Goal: Task Accomplishment & Management: Use online tool/utility

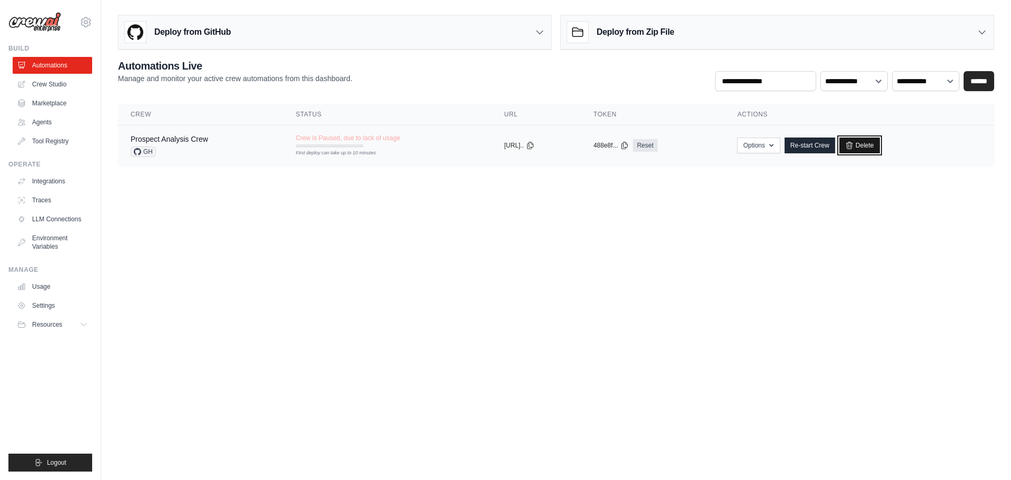
click at [877, 142] on link "Delete" at bounding box center [859, 145] width 41 height 16
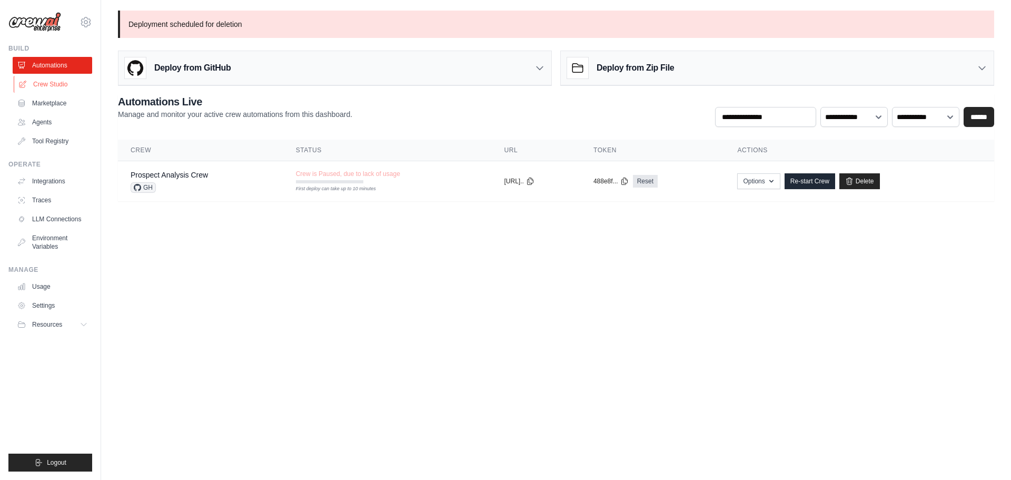
click at [49, 86] on link "Crew Studio" at bounding box center [53, 84] width 79 height 17
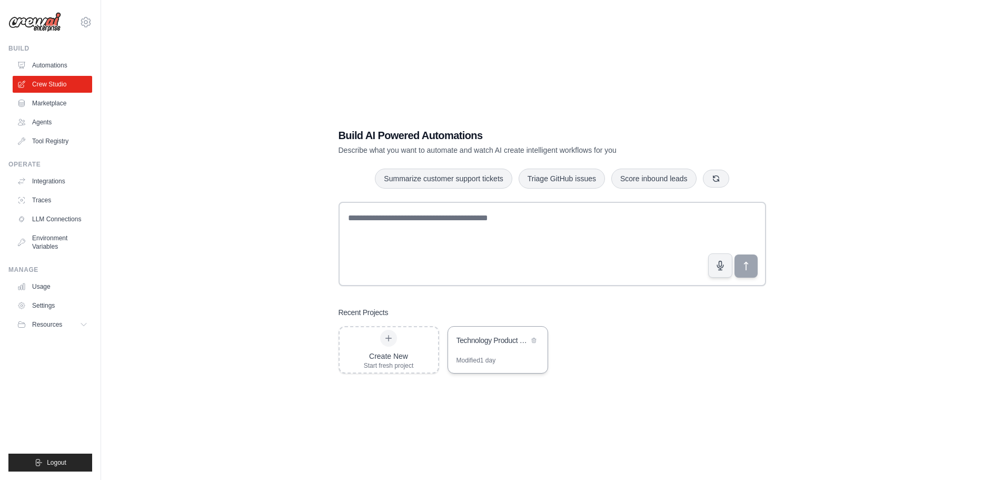
click at [509, 342] on div "Technology Product Research Automation" at bounding box center [492, 340] width 72 height 11
click at [83, 325] on icon at bounding box center [85, 324] width 8 height 8
click at [45, 306] on link "Settings" at bounding box center [53, 305] width 79 height 17
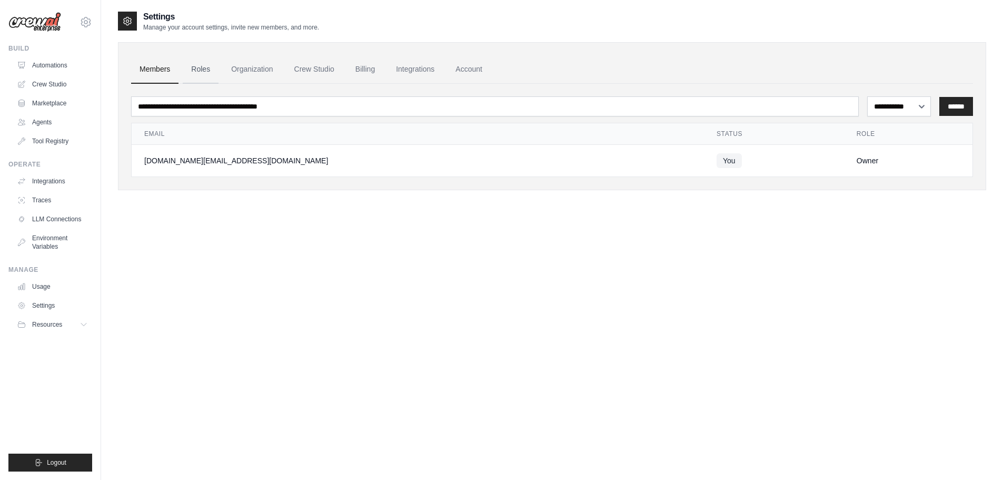
click at [207, 65] on link "Roles" at bounding box center [201, 69] width 36 height 28
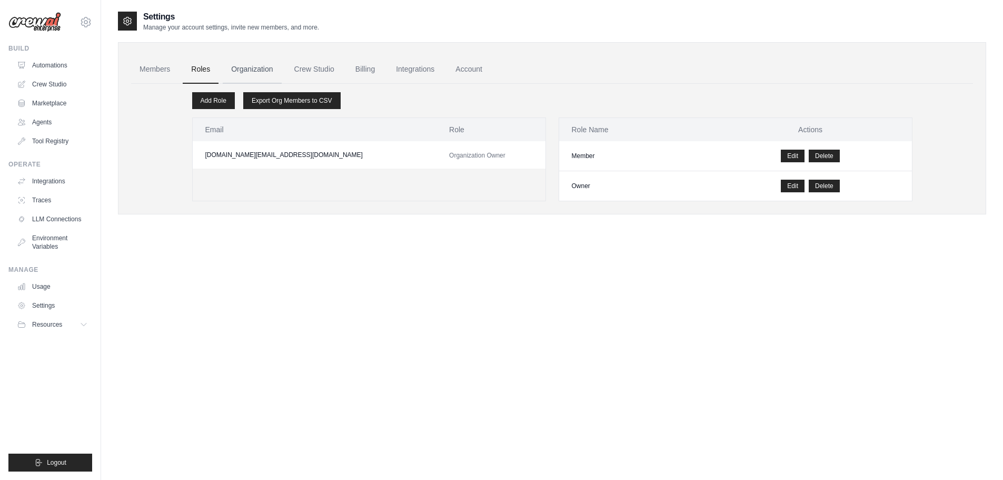
click at [257, 70] on link "Organization" at bounding box center [252, 69] width 58 height 28
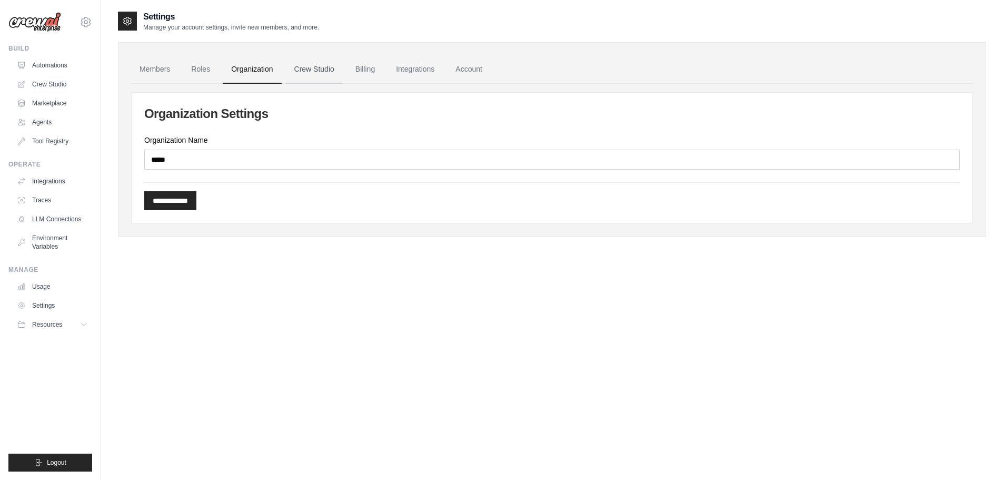
click at [310, 69] on link "Crew Studio" at bounding box center [314, 69] width 57 height 28
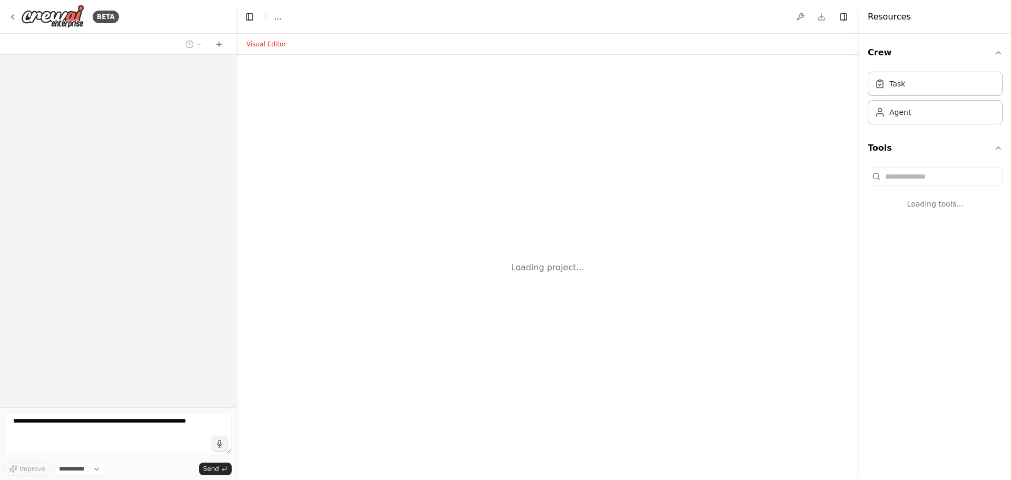
select select "****"
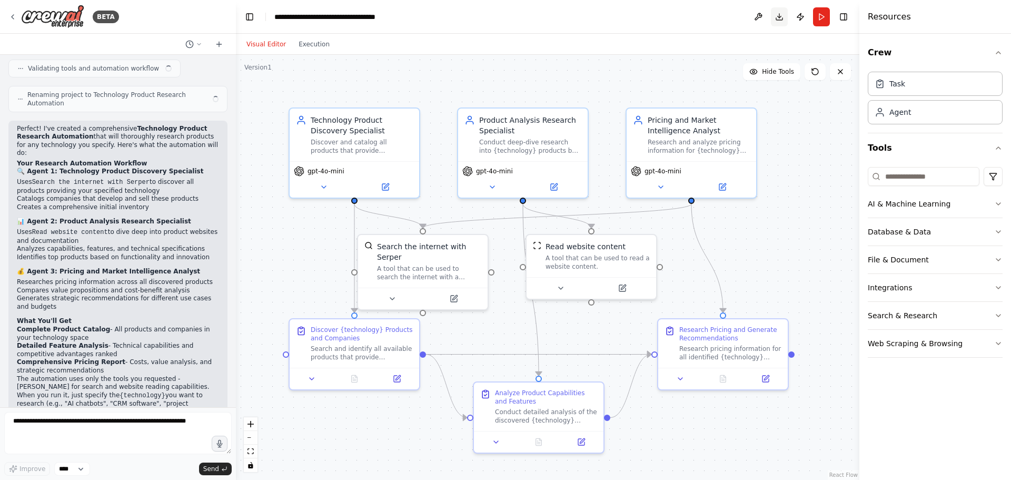
scroll to position [541, 0]
click at [777, 17] on button "Download" at bounding box center [779, 16] width 17 height 19
click at [756, 16] on button at bounding box center [758, 16] width 17 height 19
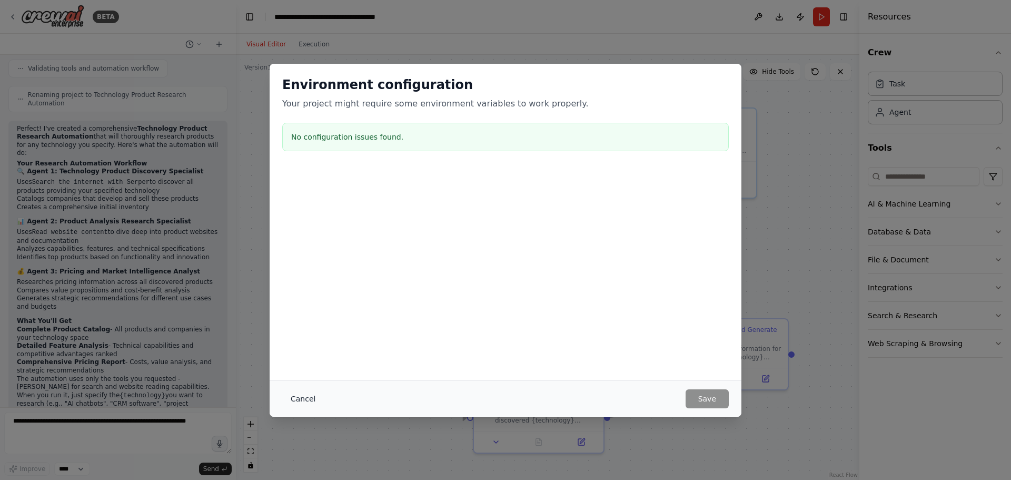
click at [297, 399] on button "Cancel" at bounding box center [303, 398] width 42 height 19
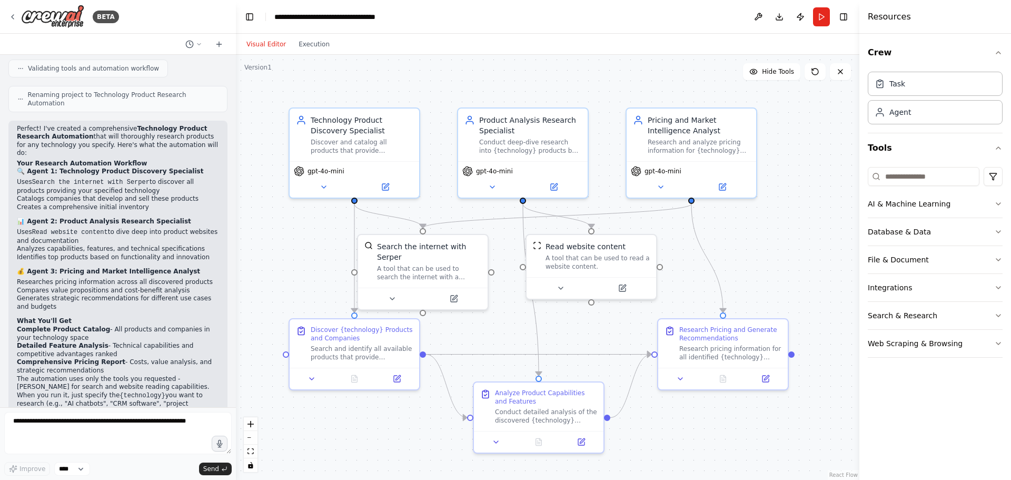
drag, startPoint x: 819, startPoint y: 19, endPoint x: 746, endPoint y: 24, distance: 73.8
click at [746, 24] on header "**********" at bounding box center [547, 17] width 623 height 34
click at [802, 16] on button "Publish" at bounding box center [800, 16] width 17 height 19
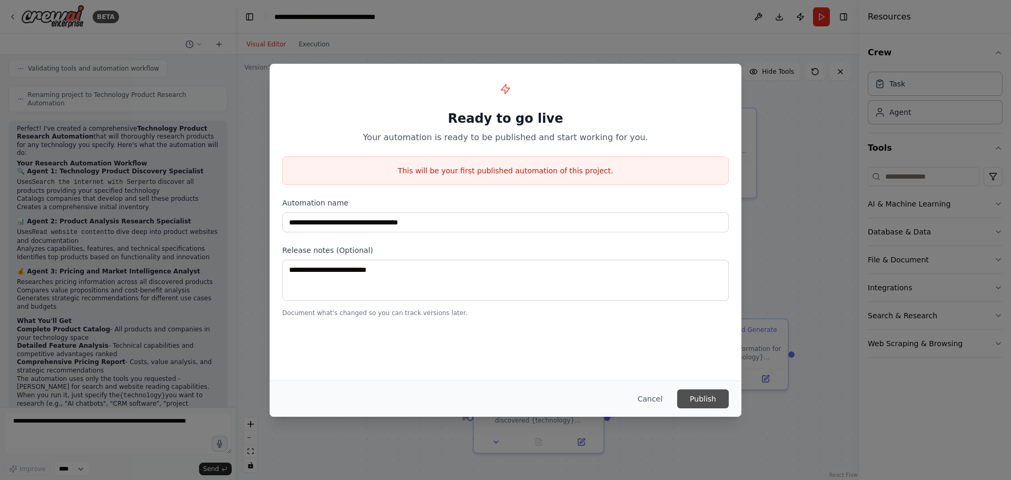
click at [697, 396] on button "Publish" at bounding box center [703, 398] width 52 height 19
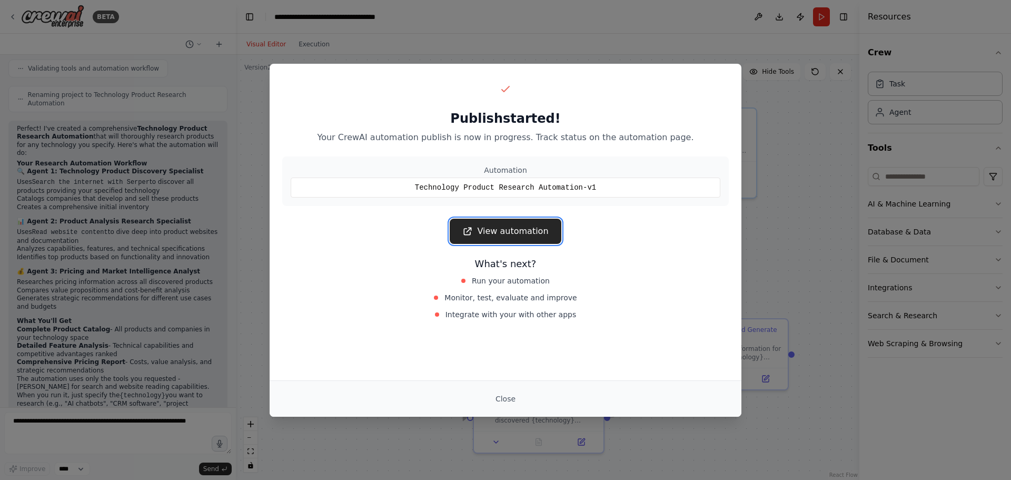
click at [511, 231] on link "View automation" at bounding box center [505, 230] width 111 height 25
click at [679, 242] on div "View automation" at bounding box center [505, 230] width 446 height 25
click at [504, 404] on button "Close" at bounding box center [505, 398] width 37 height 19
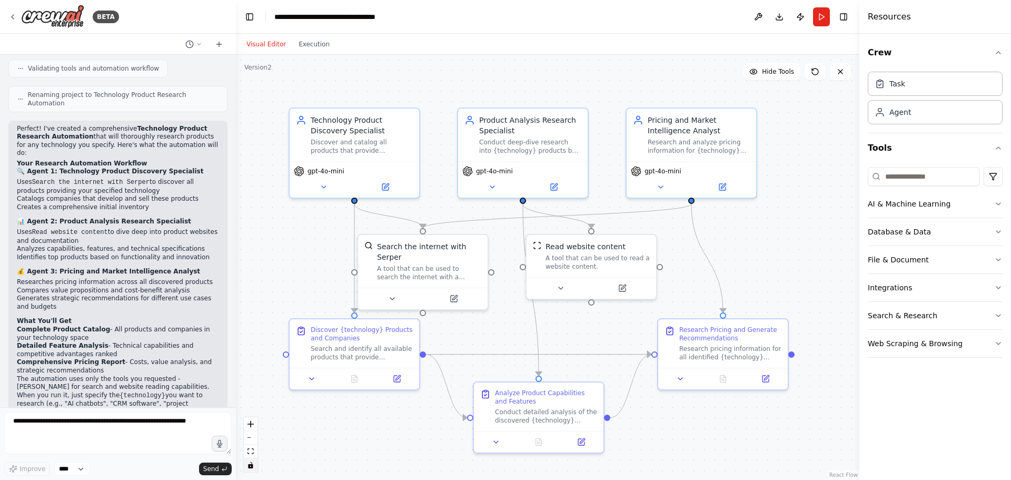
click at [251, 465] on icon "toggle interactivity" at bounding box center [250, 465] width 5 height 6
click at [251, 466] on icon "toggle interactivity" at bounding box center [250, 465] width 6 height 6
click at [79, 469] on select "****" at bounding box center [72, 469] width 36 height 14
click at [101, 466] on div "Improve **** Send" at bounding box center [117, 469] width 227 height 14
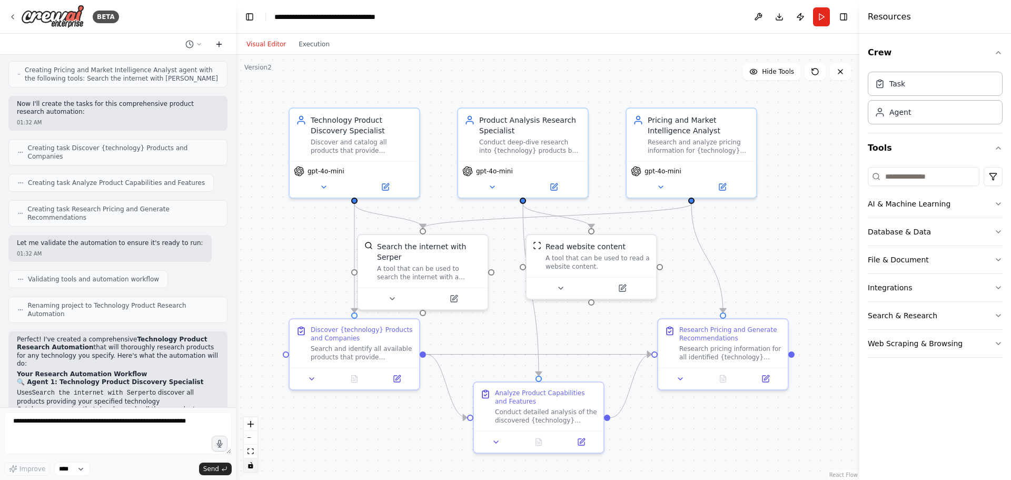
click at [216, 45] on icon at bounding box center [219, 44] width 8 height 8
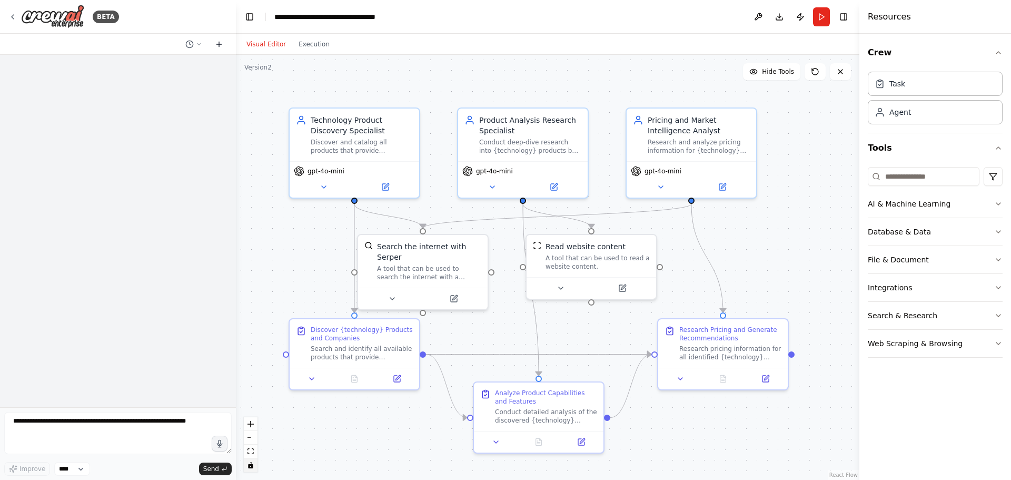
scroll to position [0, 0]
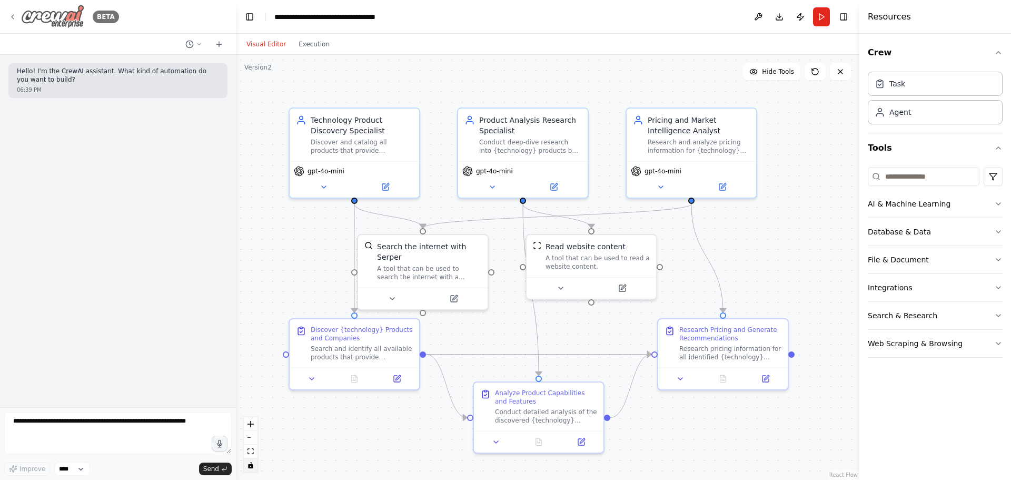
click at [12, 18] on icon at bounding box center [12, 17] width 8 height 8
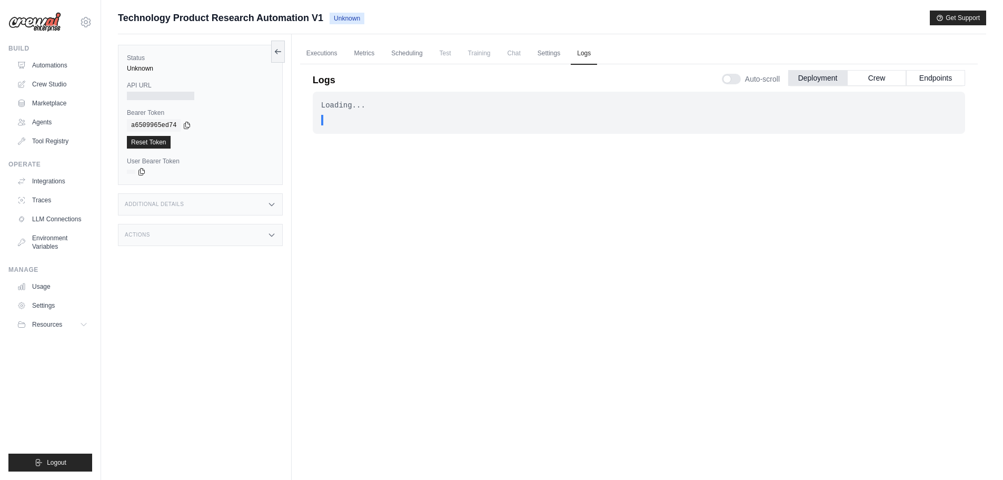
click at [274, 202] on icon at bounding box center [271, 204] width 8 height 8
click at [273, 300] on icon at bounding box center [271, 297] width 8 height 8
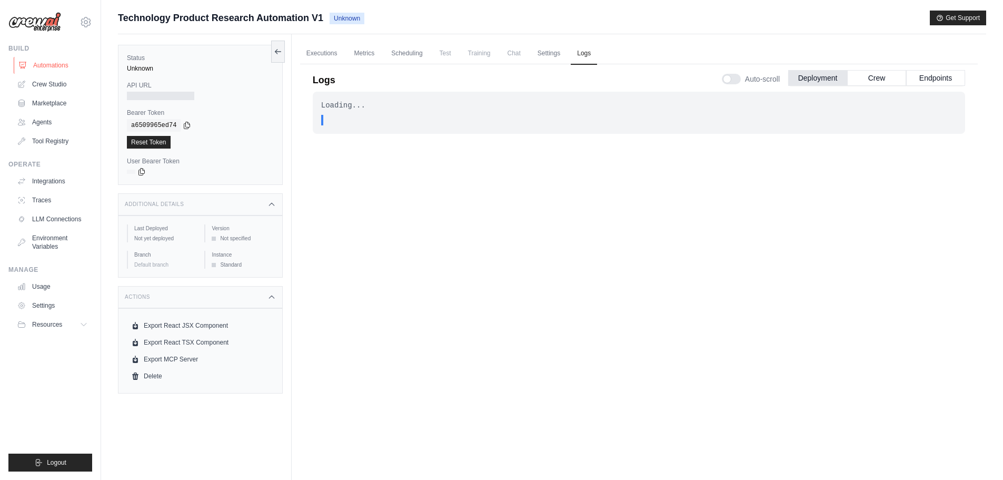
click at [54, 66] on link "Automations" at bounding box center [53, 65] width 79 height 17
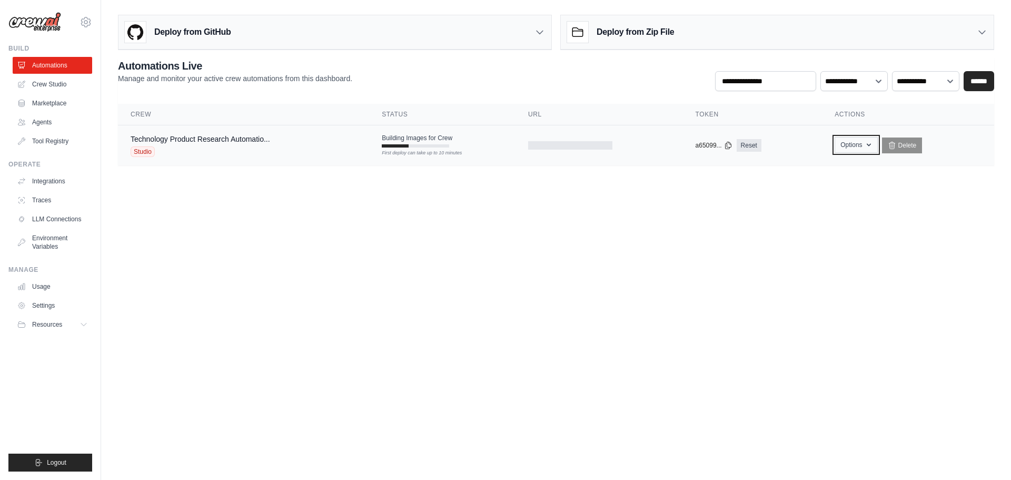
click at [851, 146] on button "Options" at bounding box center [855, 145] width 43 height 16
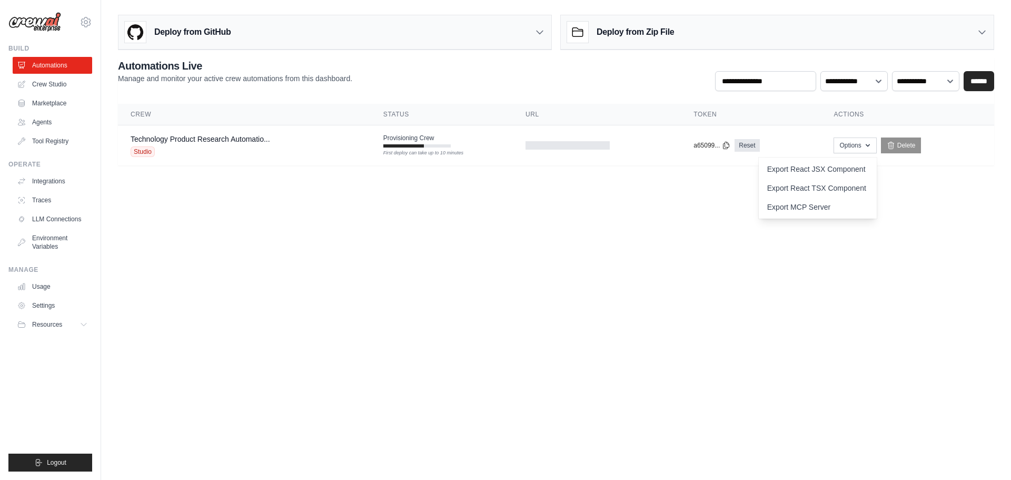
click at [734, 29] on div "Deploy from Zip File" at bounding box center [777, 32] width 433 height 34
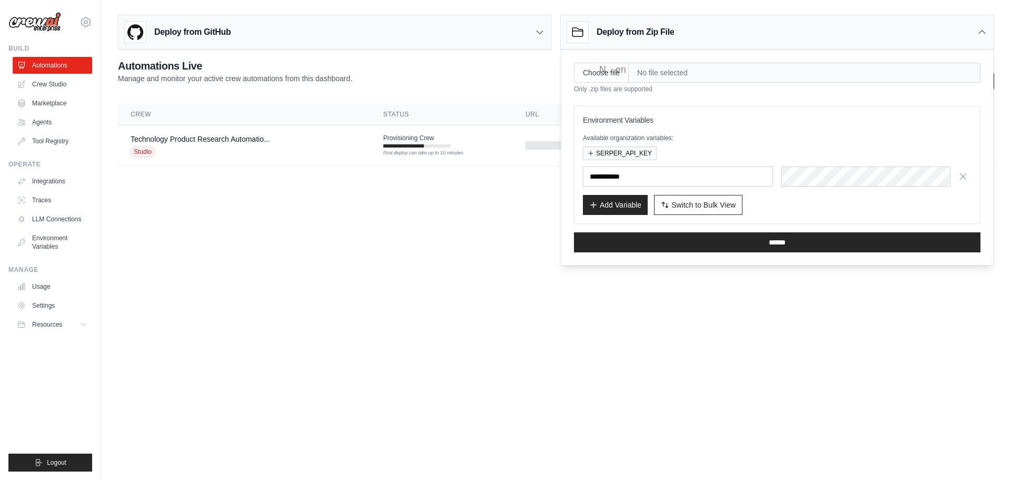
click at [472, 36] on div "Deploy from GitHub" at bounding box center [334, 32] width 433 height 34
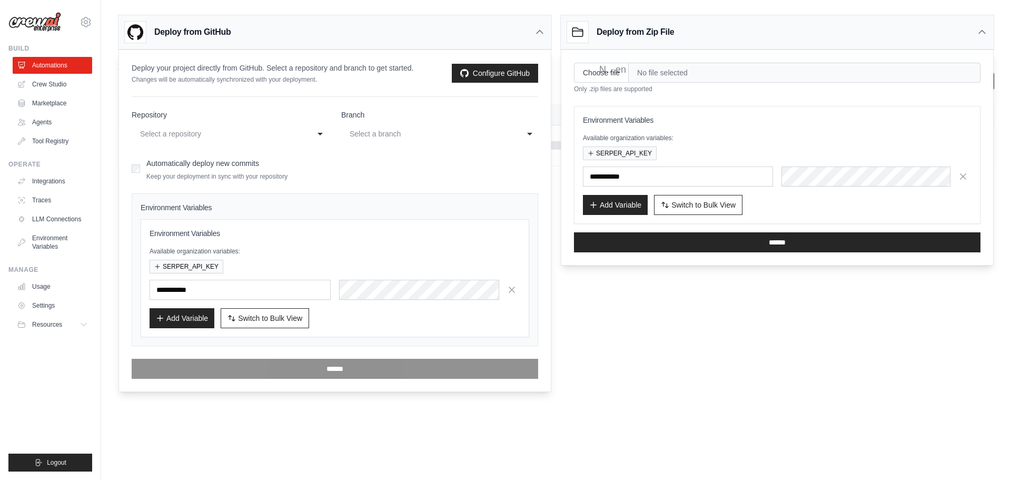
click at [545, 197] on div "**********" at bounding box center [335, 220] width 432 height 341
click at [256, 130] on div "Select a repository" at bounding box center [219, 133] width 159 height 13
select select "*********"
select select "****"
click at [377, 130] on div "main" at bounding box center [429, 133] width 159 height 13
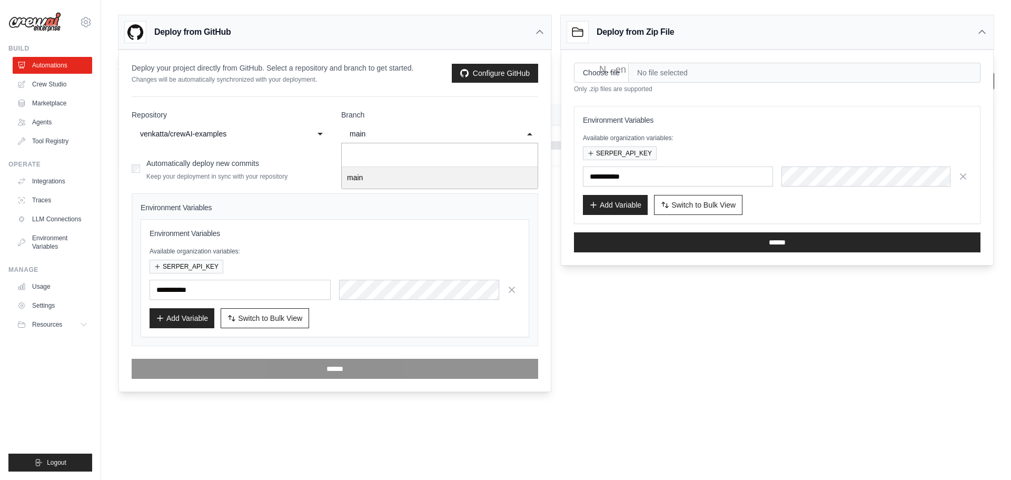
click at [383, 180] on form "**********" at bounding box center [335, 244] width 406 height 269
click at [224, 166] on label "Automatically deploy new commits" at bounding box center [202, 163] width 113 height 8
click at [308, 174] on div "Automatically deploy new commits Keep your deployment in sync with your reposit…" at bounding box center [335, 168] width 406 height 25
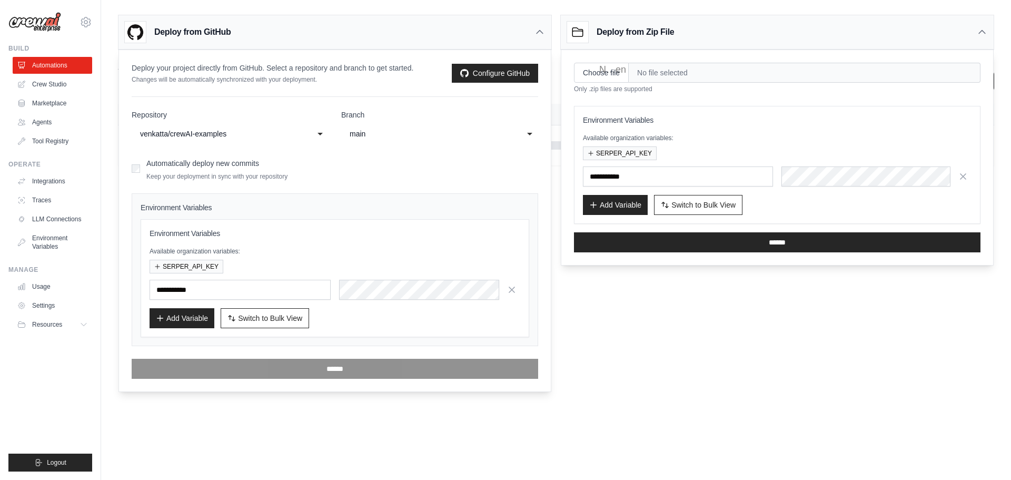
click at [544, 253] on div "**********" at bounding box center [335, 220] width 432 height 341
click at [479, 17] on div "Deploy from GitHub" at bounding box center [334, 32] width 433 height 34
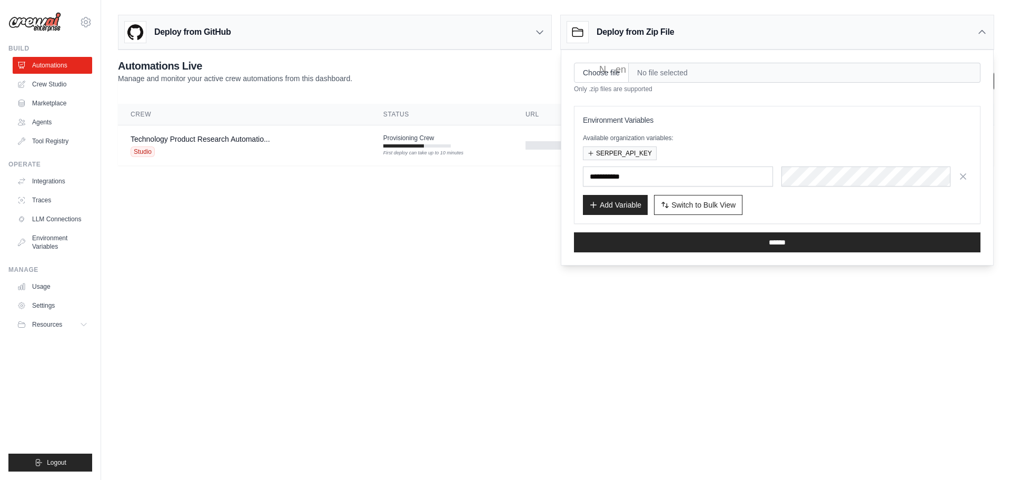
click at [632, 27] on h3 "Deploy from Zip File" at bounding box center [635, 32] width 77 height 13
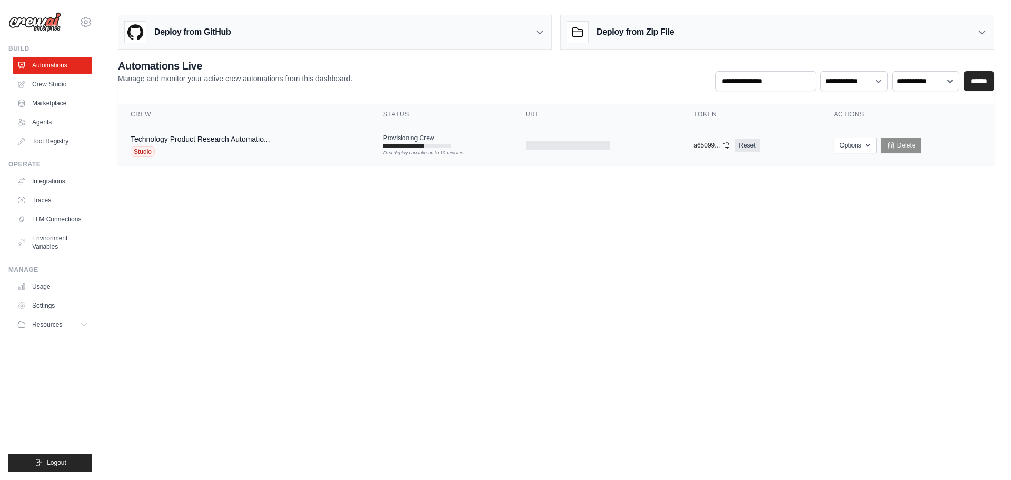
click at [408, 147] on div at bounding box center [403, 145] width 41 height 3
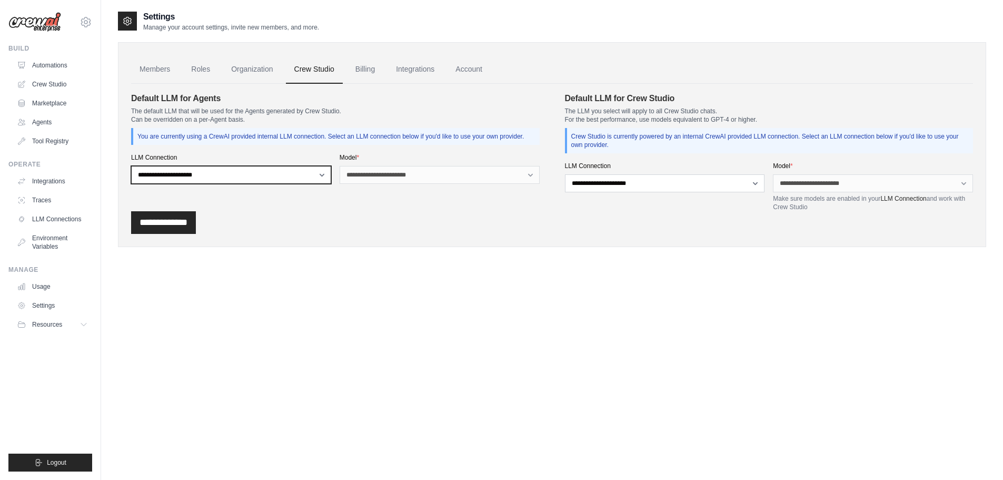
click at [290, 178] on select "**********" at bounding box center [231, 175] width 200 height 18
drag, startPoint x: 383, startPoint y: 232, endPoint x: 380, endPoint y: 208, distance: 24.0
click at [383, 232] on div "**********" at bounding box center [552, 222] width 842 height 23
click at [371, 68] on link "Billing" at bounding box center [365, 69] width 36 height 28
click at [416, 67] on link "Integrations" at bounding box center [414, 69] width 55 height 28
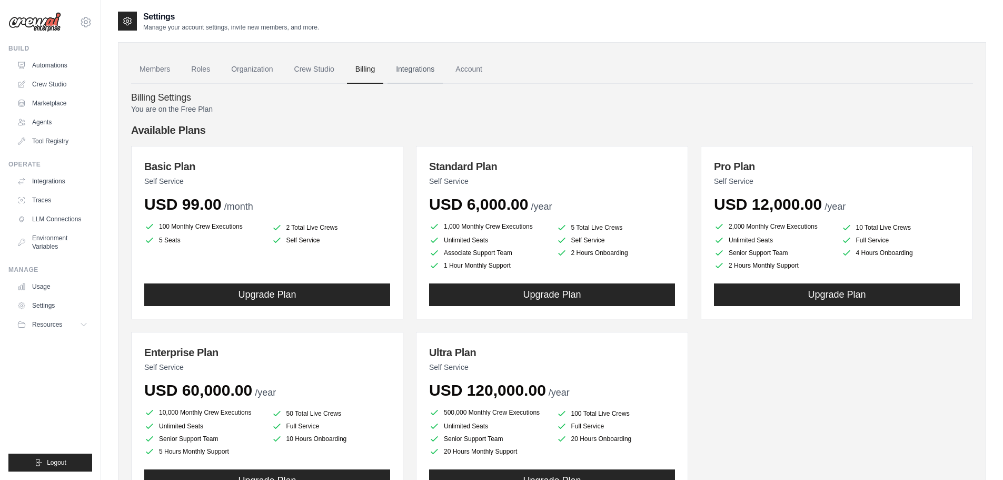
click at [409, 69] on link "Integrations" at bounding box center [414, 69] width 55 height 28
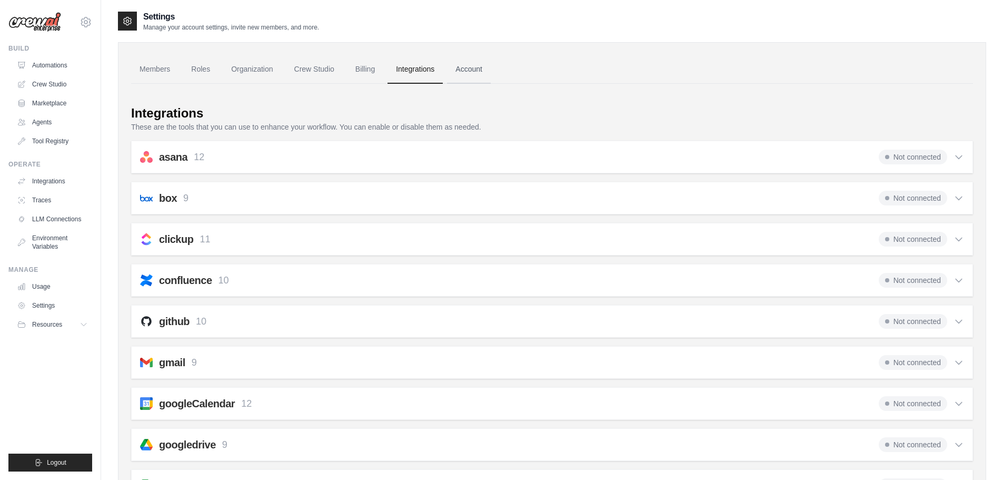
click at [463, 73] on link "Account" at bounding box center [469, 69] width 44 height 28
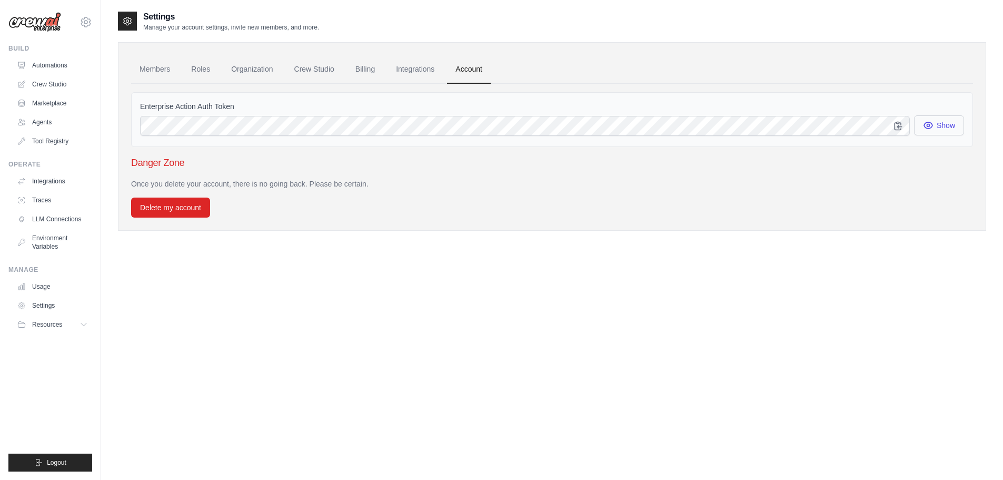
click at [949, 129] on button "Show" at bounding box center [939, 125] width 50 height 20
click at [160, 69] on link "Members" at bounding box center [154, 69] width 47 height 28
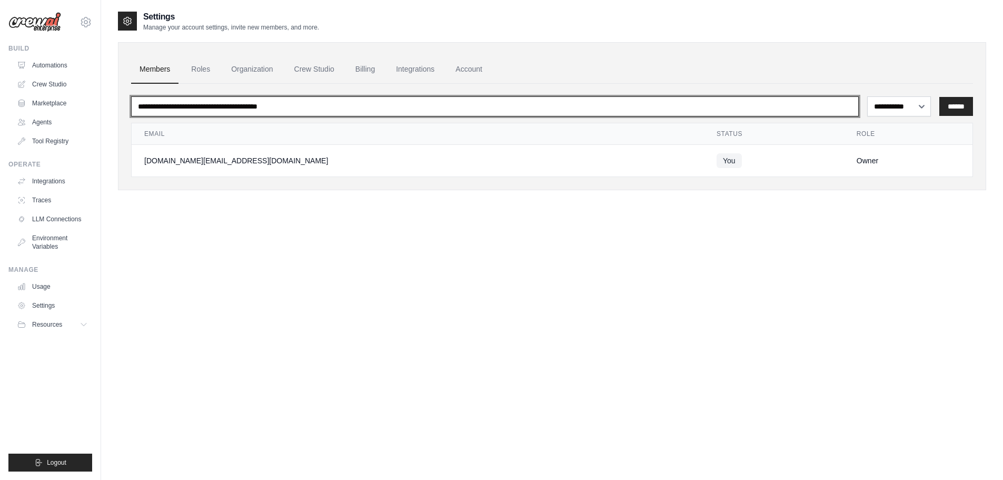
click at [324, 114] on input "email" at bounding box center [495, 106] width 728 height 20
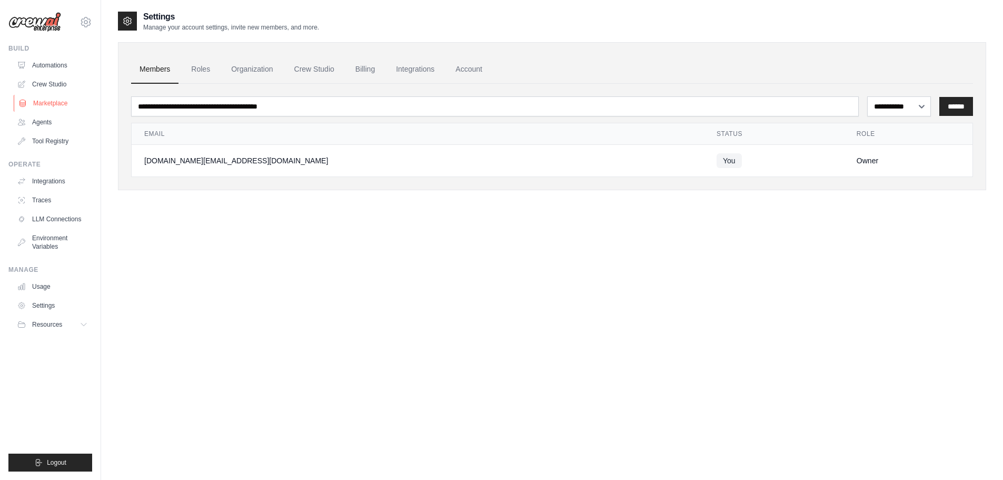
click at [44, 103] on link "Marketplace" at bounding box center [53, 103] width 79 height 17
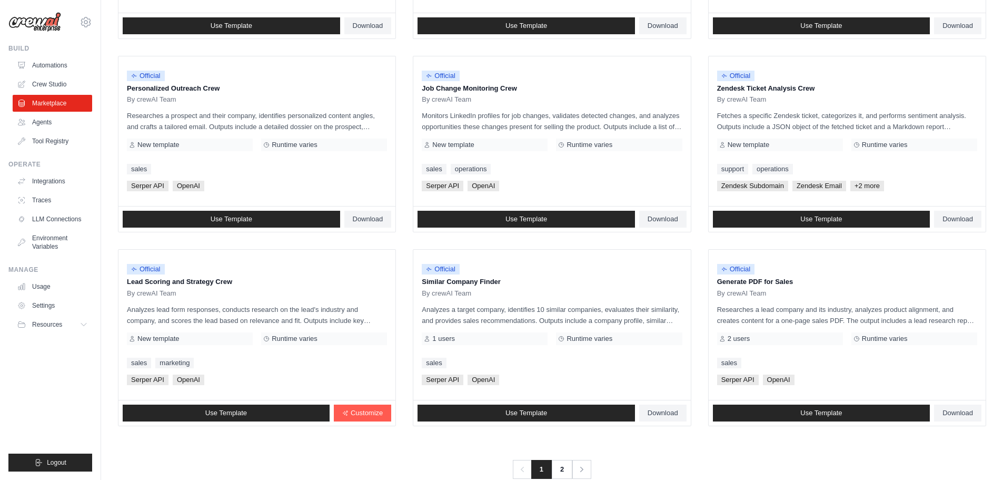
scroll to position [496, 0]
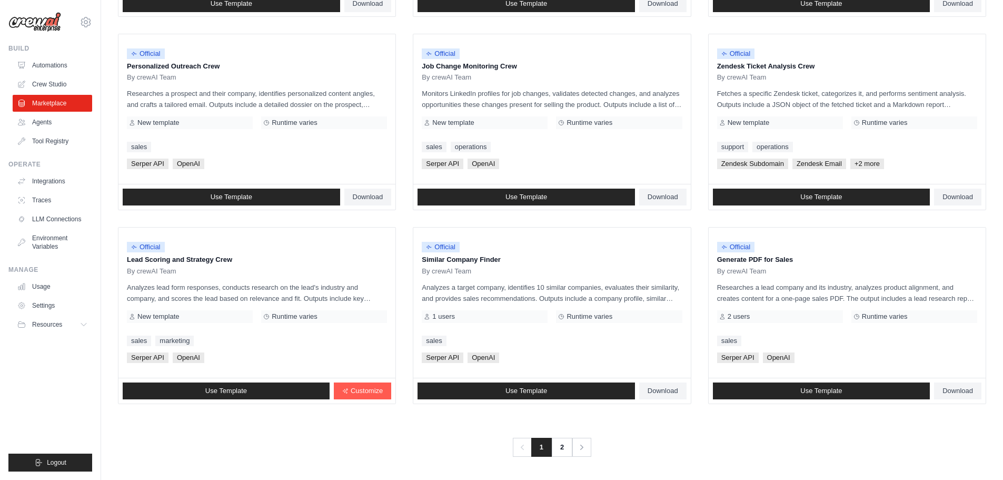
click at [698, 350] on ul "Official Contract Analysis Template By crewAI Team Analyzes contracts to extrac…" at bounding box center [552, 25] width 868 height 758
click at [697, 353] on ul "Official Contract Analysis Template By crewAI Team Analyzes contracts to extrac…" at bounding box center [552, 25] width 868 height 758
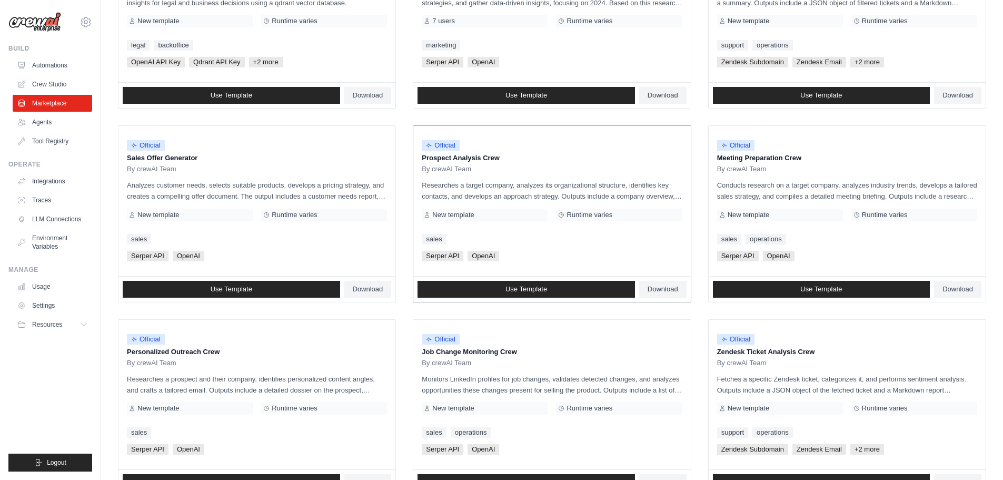
scroll to position [0, 0]
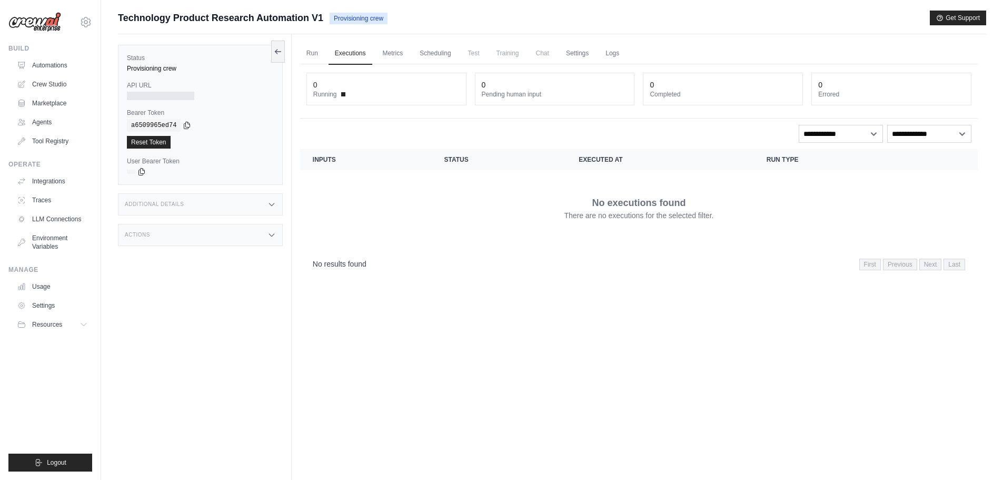
click at [208, 201] on div "Additional Details" at bounding box center [200, 204] width 165 height 22
click at [217, 292] on div "Actions" at bounding box center [200, 297] width 165 height 22
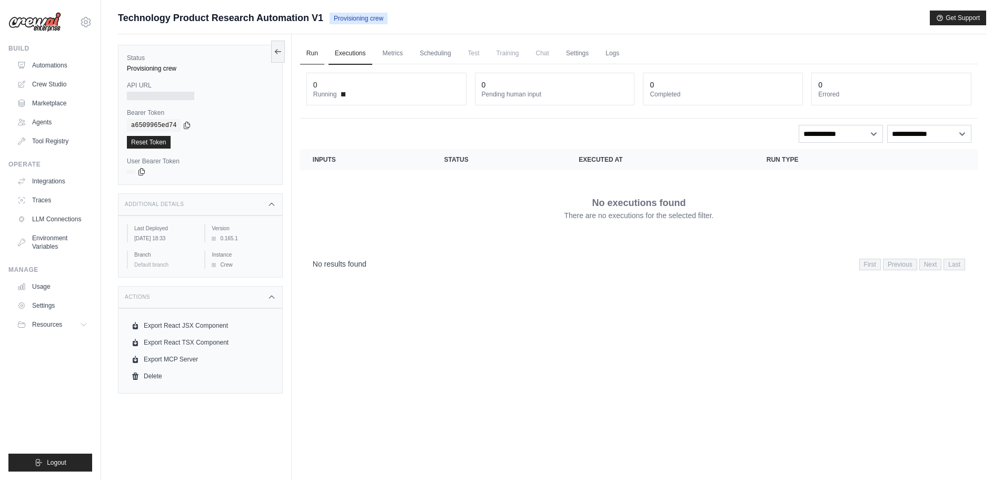
click at [313, 58] on link "Run" at bounding box center [312, 54] width 24 height 22
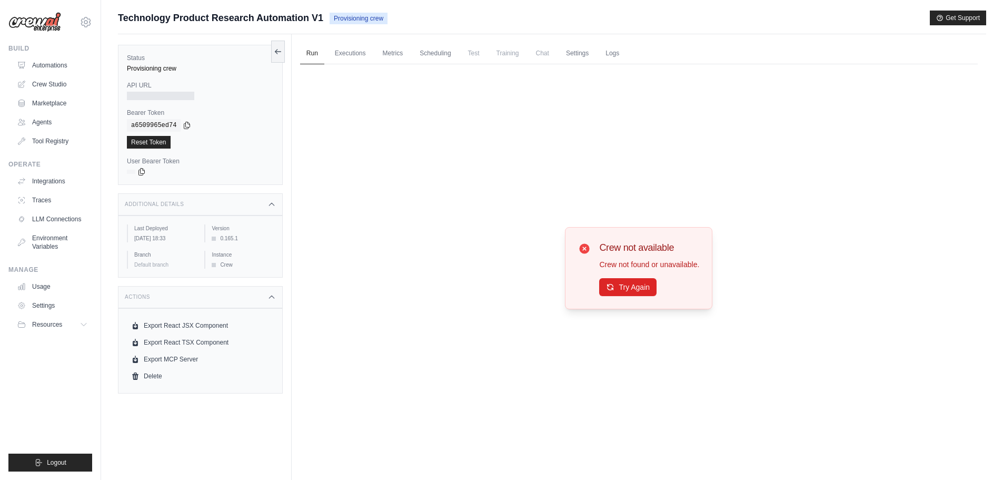
click at [147, 97] on div at bounding box center [160, 96] width 67 height 8
click at [142, 83] on label "API URL" at bounding box center [200, 85] width 147 height 8
click at [145, 95] on div at bounding box center [160, 96] width 67 height 8
click at [344, 56] on link "Executions" at bounding box center [351, 54] width 44 height 22
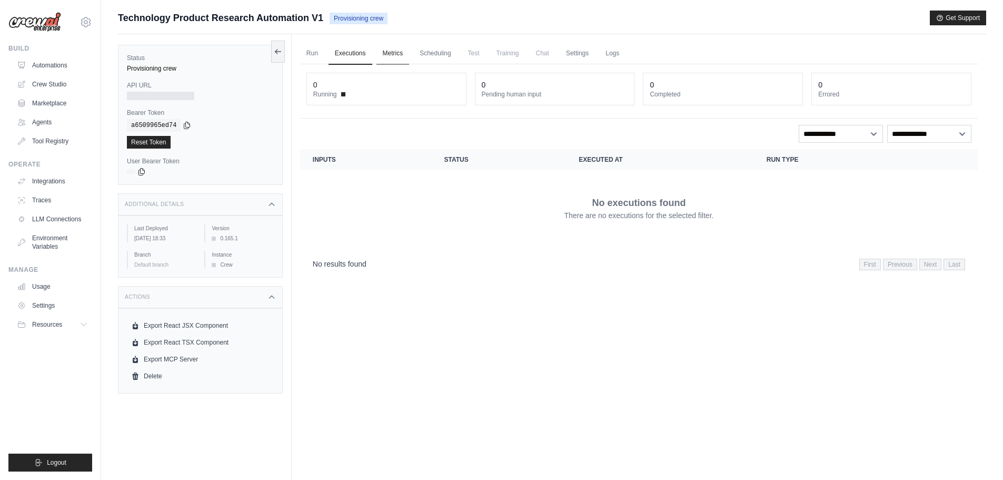
click at [392, 50] on link "Metrics" at bounding box center [392, 54] width 33 height 22
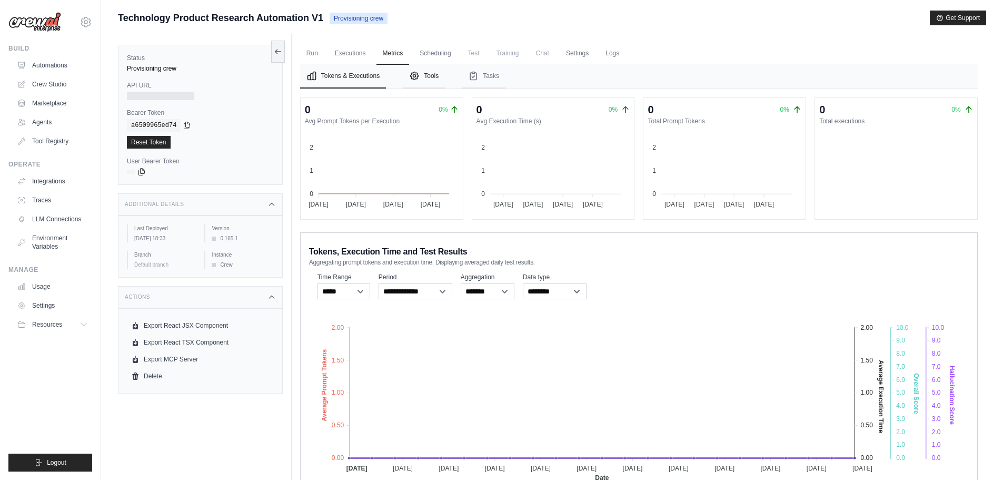
click at [422, 77] on button "Tools" at bounding box center [424, 76] width 42 height 24
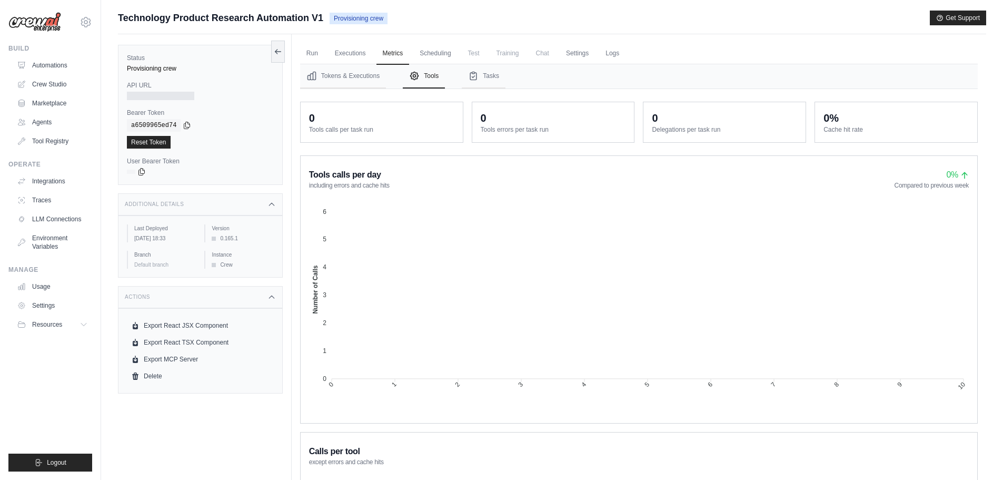
click at [472, 53] on span "Test" at bounding box center [474, 53] width 24 height 21
click at [439, 56] on link "Scheduling" at bounding box center [435, 54] width 44 height 22
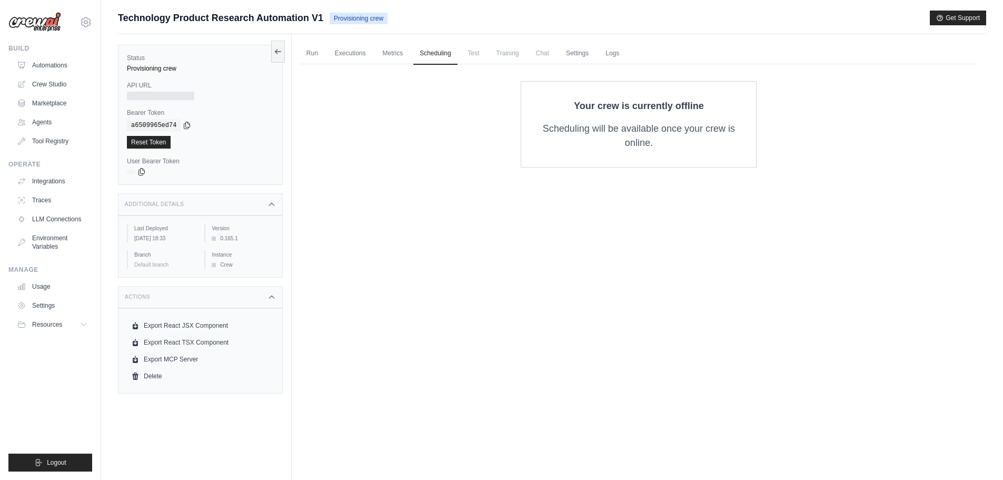
click at [470, 53] on span "Test" at bounding box center [474, 53] width 24 height 21
click at [505, 55] on span "Training" at bounding box center [507, 53] width 35 height 21
click at [553, 55] on span "Chat" at bounding box center [543, 53] width 26 height 21
click at [588, 55] on link "Settings" at bounding box center [577, 54] width 35 height 22
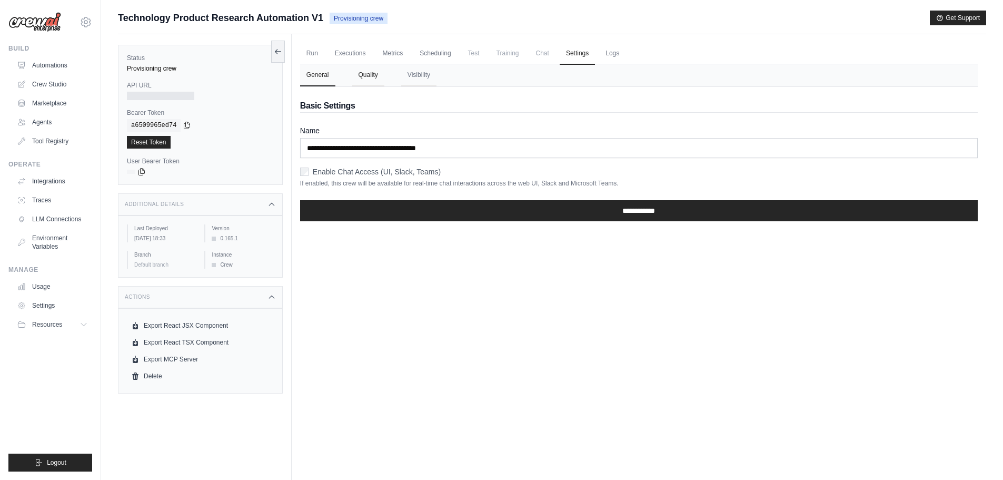
click at [371, 75] on button "Quality" at bounding box center [368, 75] width 32 height 22
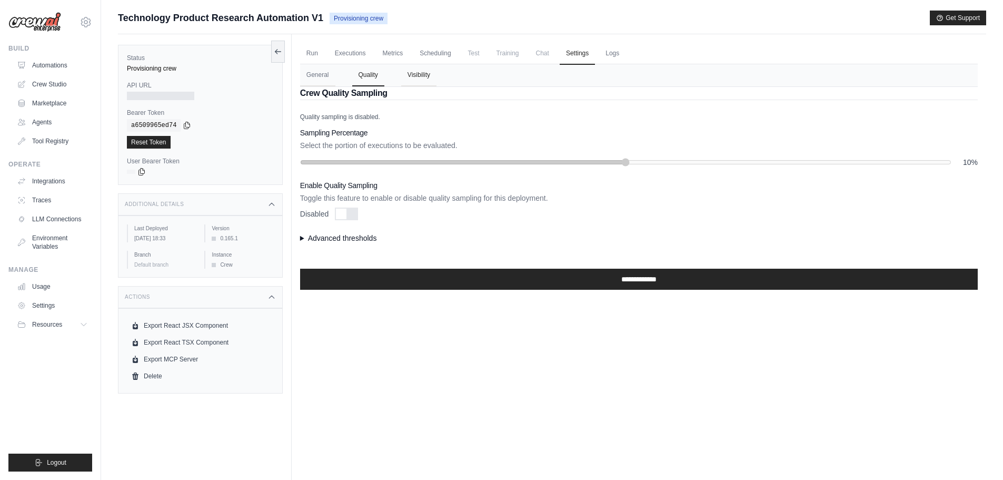
click at [411, 77] on button "Visibility" at bounding box center [418, 75] width 35 height 22
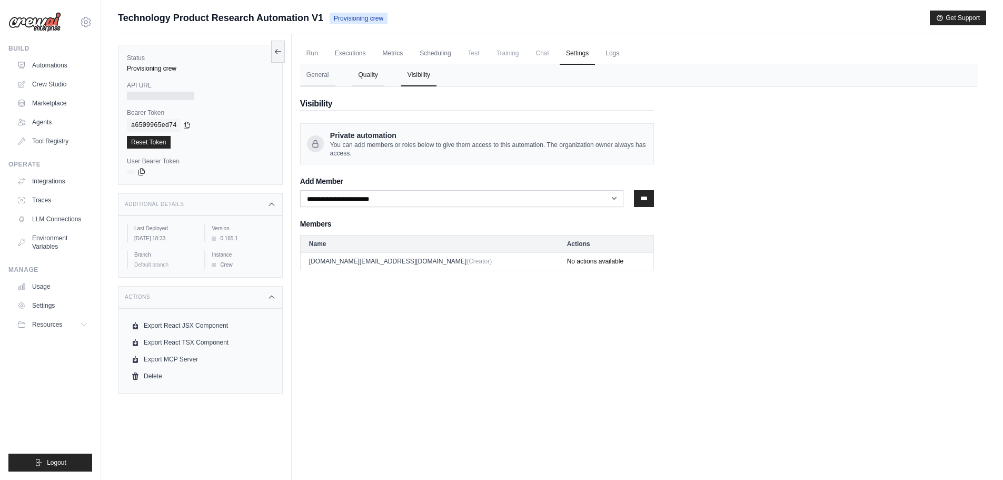
click at [373, 77] on button "Quality" at bounding box center [368, 75] width 32 height 22
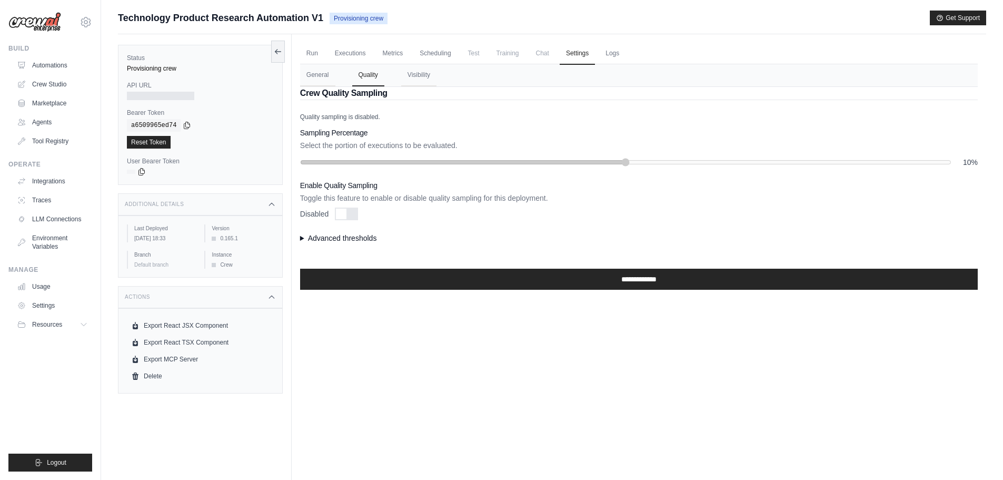
click at [301, 236] on summary "Advanced thresholds" at bounding box center [639, 238] width 678 height 11
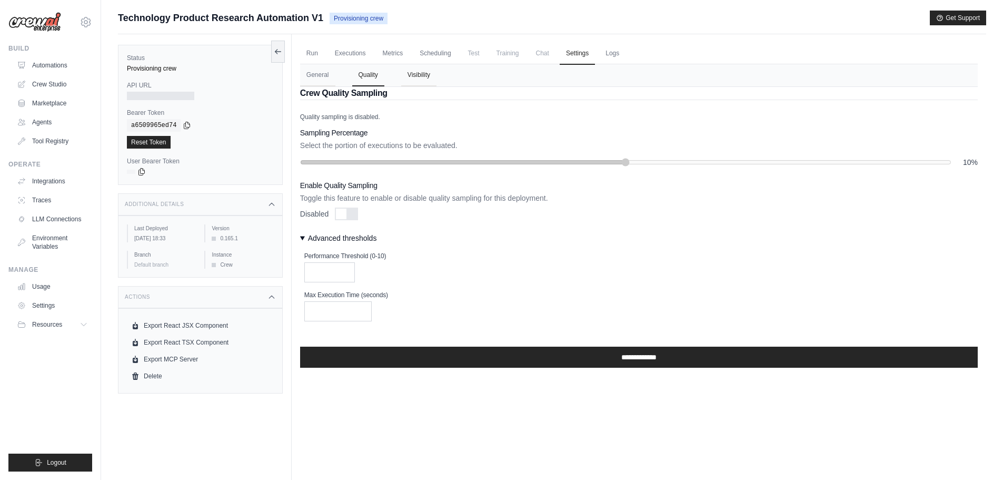
click at [416, 75] on button "Visibility" at bounding box center [418, 75] width 35 height 22
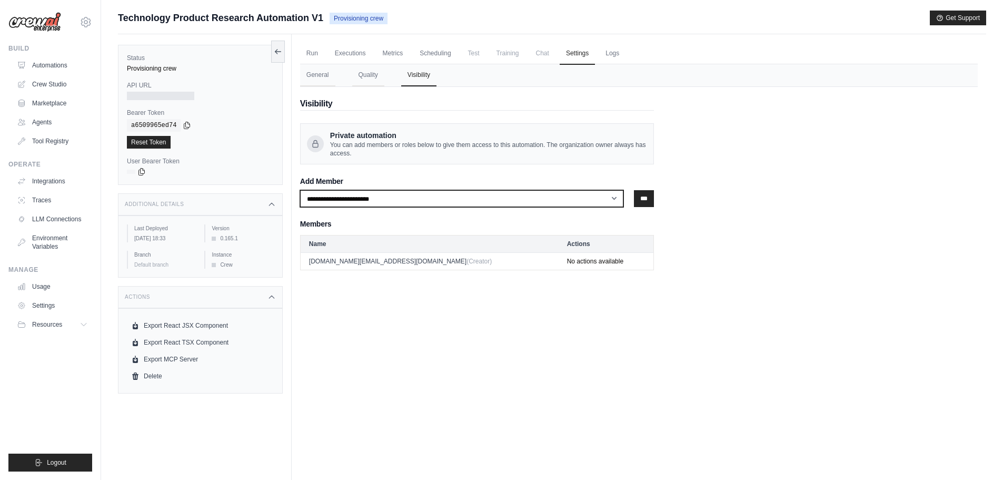
click at [425, 199] on select "**********" at bounding box center [462, 198] width 324 height 17
click at [431, 290] on div "Run Executions Metrics Scheduling Test Training Chat Settings Logs 0 Running 0 …" at bounding box center [639, 274] width 694 height 480
click at [609, 51] on link "Logs" at bounding box center [612, 54] width 26 height 22
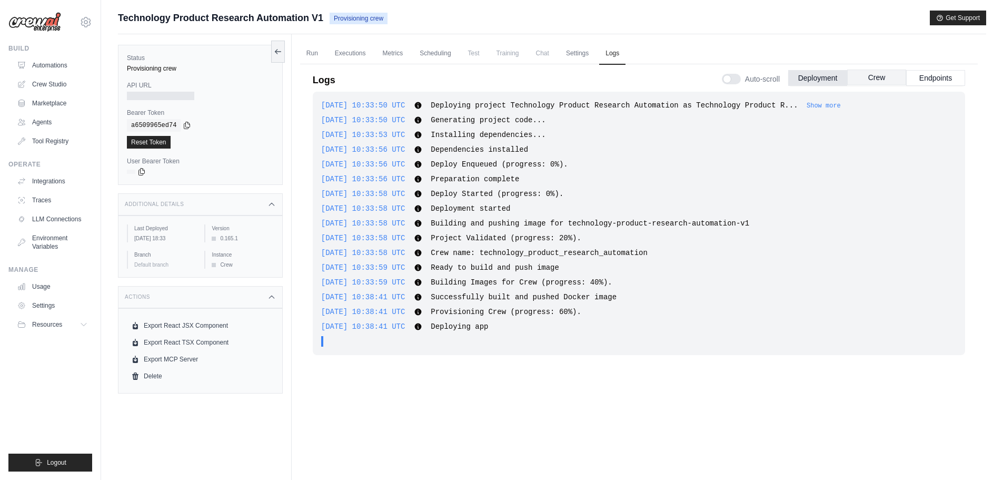
click at [870, 75] on button "Crew" at bounding box center [876, 77] width 59 height 16
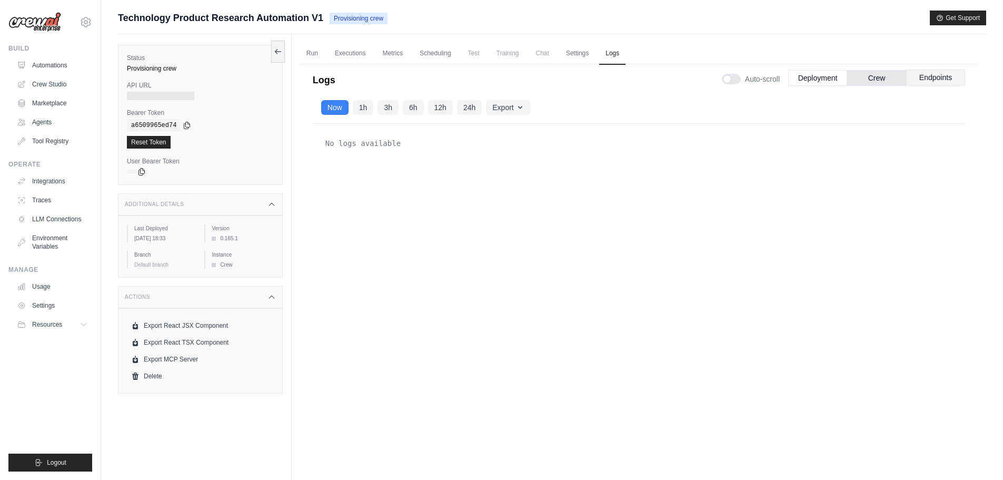
click at [948, 75] on button "Endpoints" at bounding box center [935, 77] width 59 height 16
click at [877, 77] on button "Crew" at bounding box center [876, 77] width 59 height 16
click at [814, 77] on button "Deployment" at bounding box center [817, 77] width 59 height 16
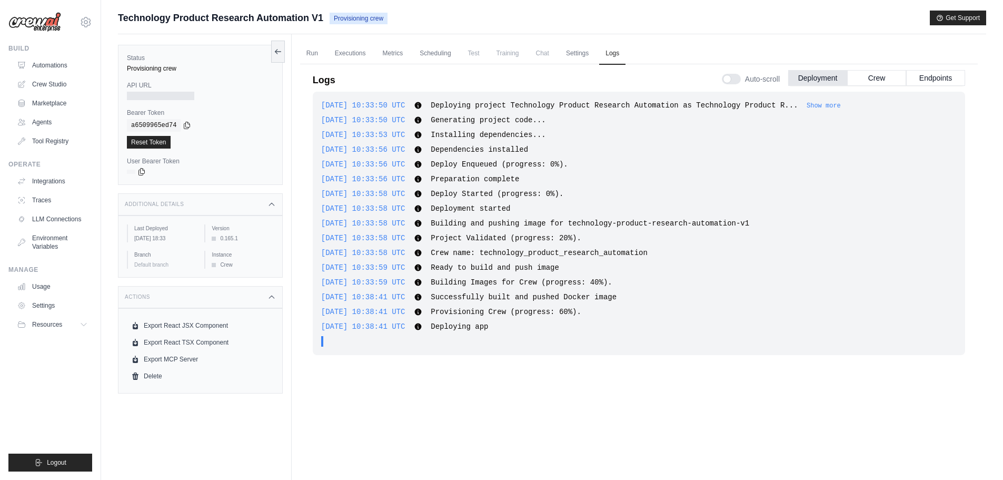
click at [718, 242] on div "2025-08-23 10:33:58 UTC Project Validated (progress: 20%). Show more Show less" at bounding box center [638, 238] width 635 height 11
click at [421, 178] on icon at bounding box center [417, 179] width 7 height 7
click at [655, 223] on span "Building and pushing image for technology-product-research-automation-v1" at bounding box center [590, 223] width 319 height 8
click at [85, 23] on icon at bounding box center [85, 22] width 13 height 13
click at [48, 72] on link "Settings" at bounding box center [85, 71] width 93 height 19
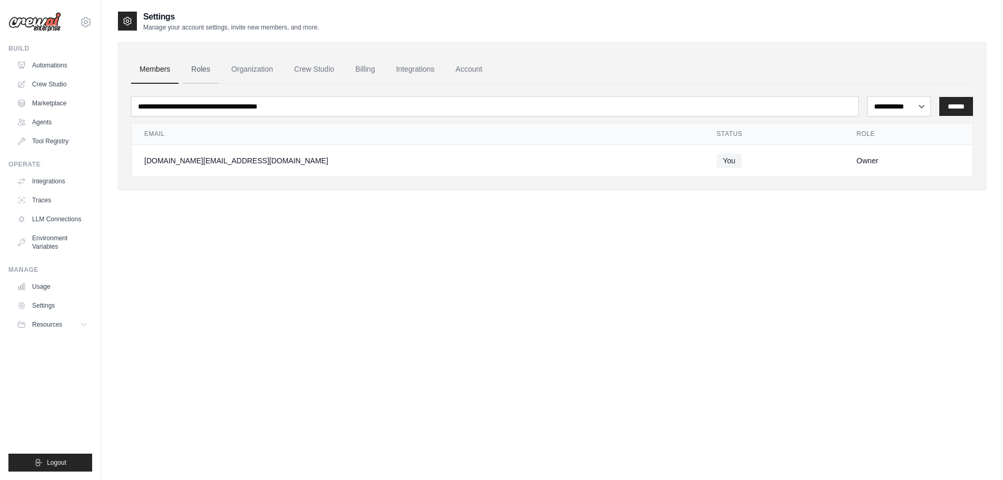
click at [206, 65] on link "Roles" at bounding box center [201, 69] width 36 height 28
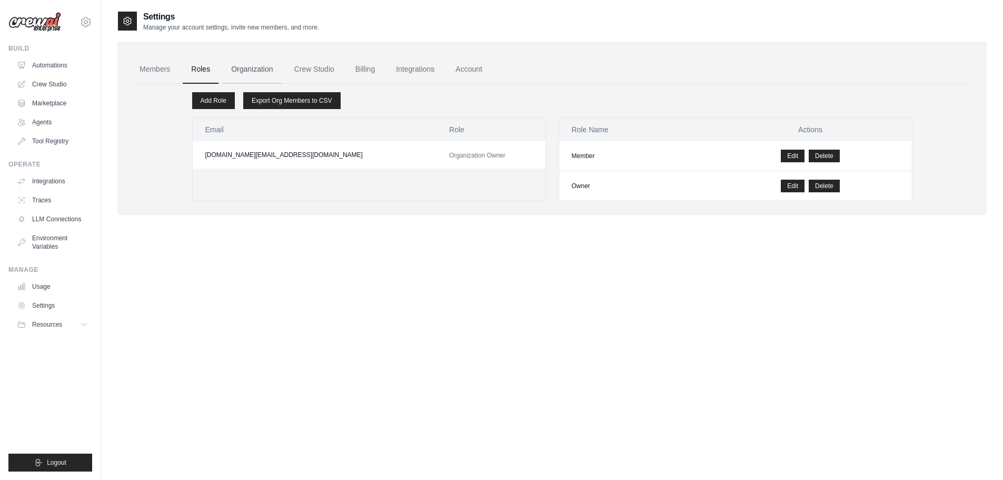
click at [255, 70] on link "Organization" at bounding box center [252, 69] width 58 height 28
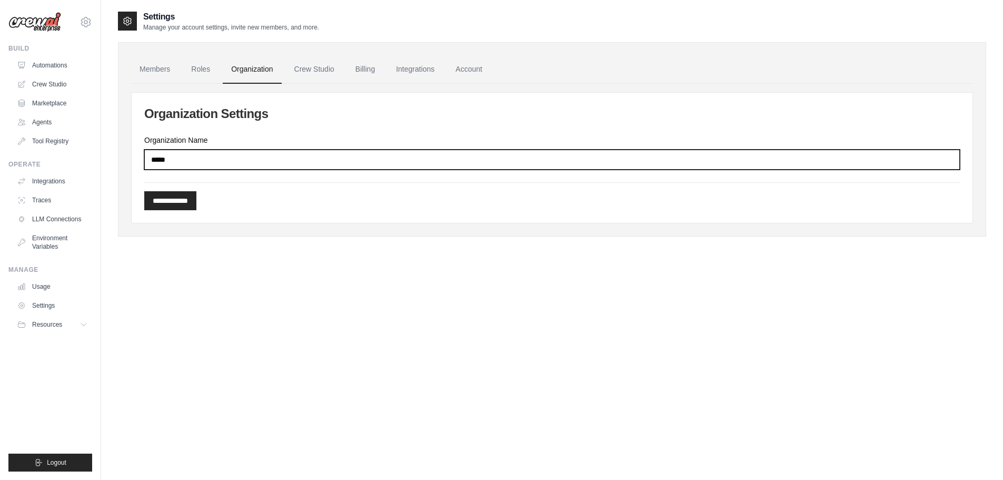
click at [228, 162] on input "*****" at bounding box center [552, 160] width 816 height 20
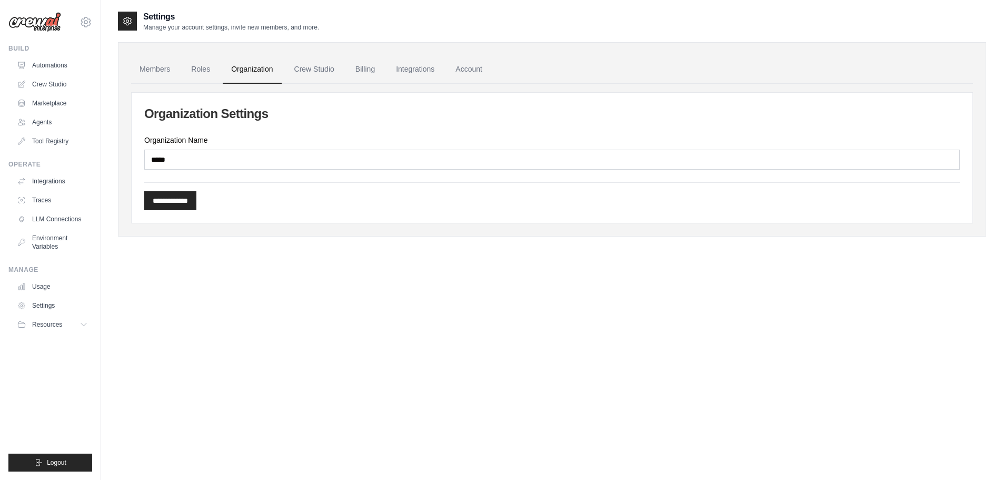
click at [260, 133] on div "**********" at bounding box center [552, 158] width 841 height 130
click at [312, 72] on link "Crew Studio" at bounding box center [314, 69] width 57 height 28
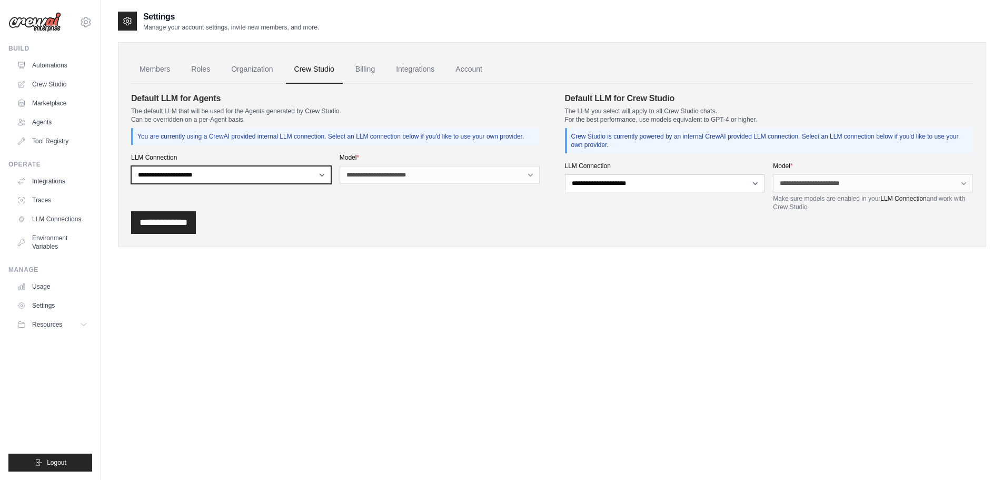
click at [319, 174] on select "**********" at bounding box center [231, 175] width 200 height 18
click at [292, 172] on select "**********" at bounding box center [231, 175] width 200 height 18
select select "******"
click at [131, 166] on select "**********" at bounding box center [231, 175] width 200 height 18
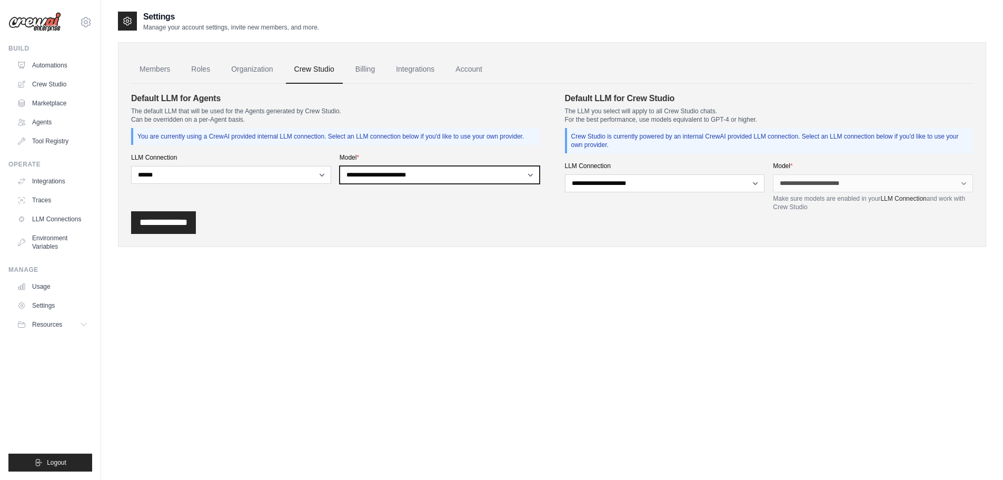
click at [425, 174] on select "**********" at bounding box center [440, 175] width 200 height 18
click at [420, 157] on label "Model *" at bounding box center [440, 157] width 200 height 8
click at [420, 166] on select "**********" at bounding box center [440, 175] width 200 height 18
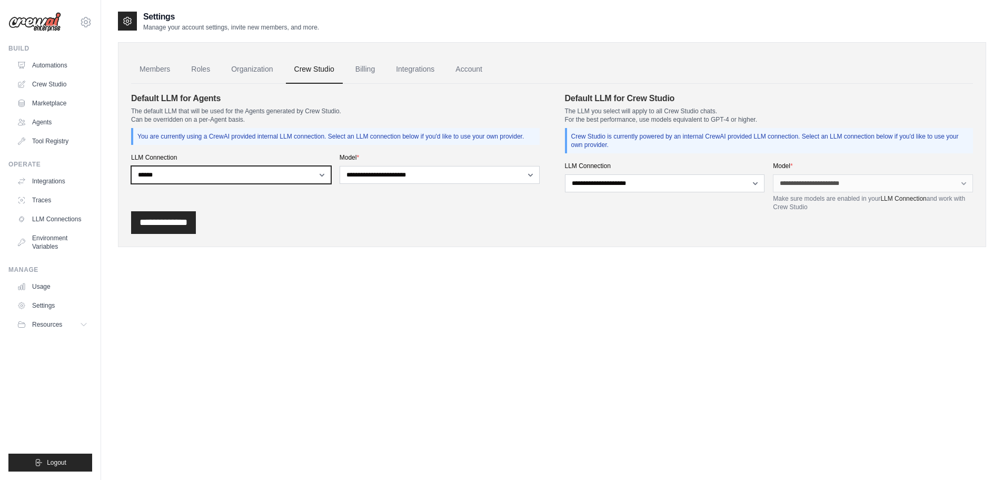
click at [280, 175] on select "**********" at bounding box center [231, 175] width 200 height 18
select select
click at [131, 166] on select "**********" at bounding box center [231, 175] width 200 height 18
click at [281, 196] on div "**********" at bounding box center [335, 151] width 409 height 119
click at [359, 68] on link "Billing" at bounding box center [365, 69] width 36 height 28
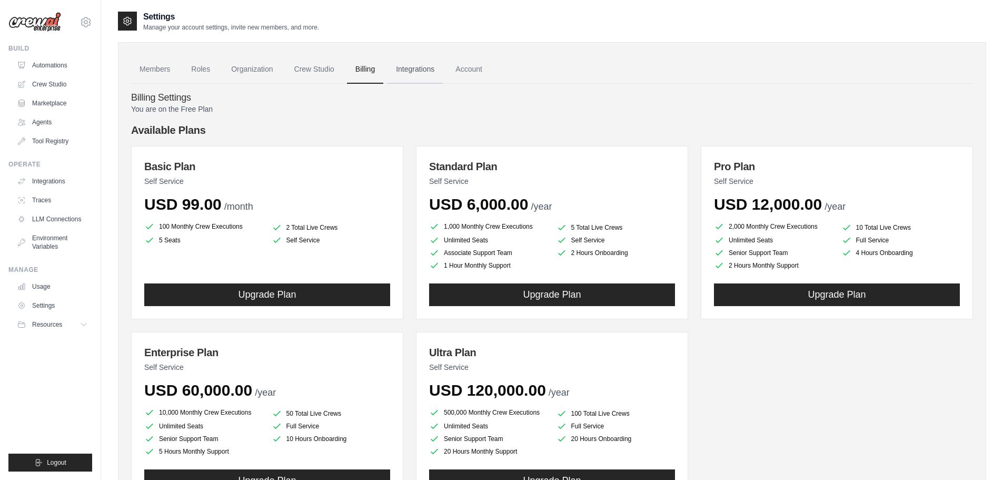
click at [407, 68] on link "Integrations" at bounding box center [414, 69] width 55 height 28
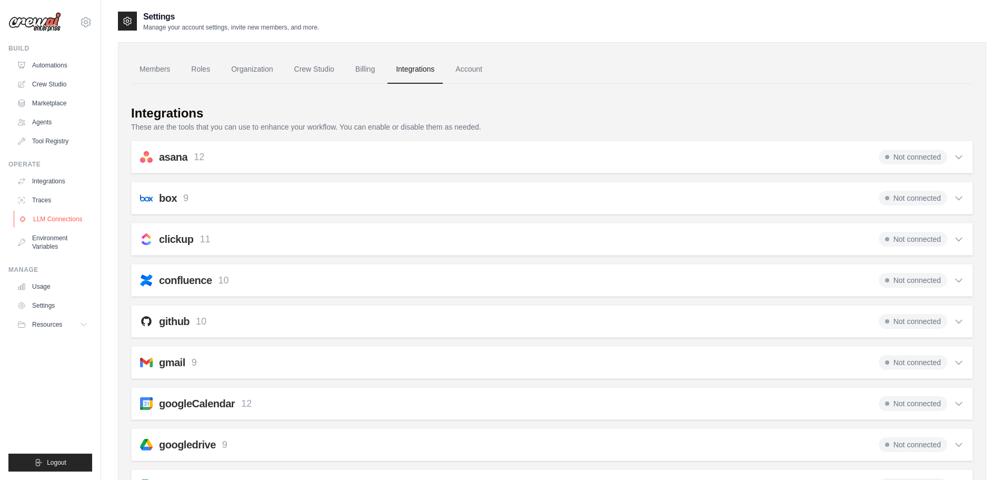
click at [72, 218] on link "LLM Connections" at bounding box center [53, 219] width 79 height 17
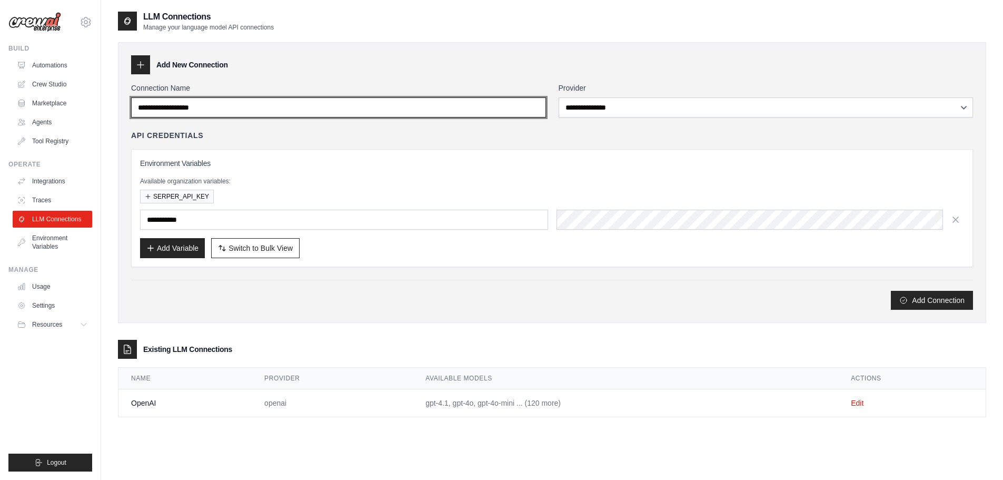
click at [241, 104] on input "Connection Name" at bounding box center [338, 107] width 415 height 20
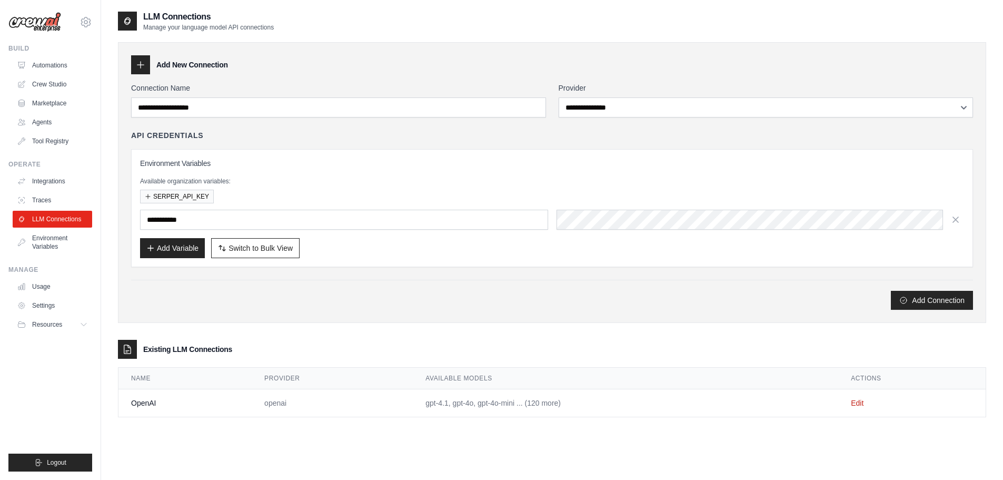
click at [289, 137] on div "API Credentials" at bounding box center [552, 135] width 842 height 11
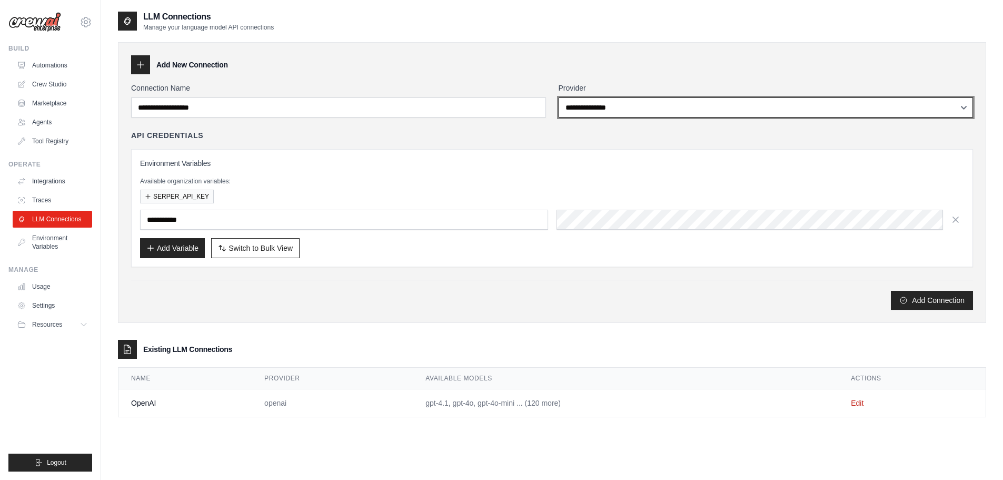
click at [599, 102] on select "**********" at bounding box center [766, 107] width 415 height 20
select select "**********"
click at [559, 97] on select "**********" at bounding box center [766, 107] width 415 height 20
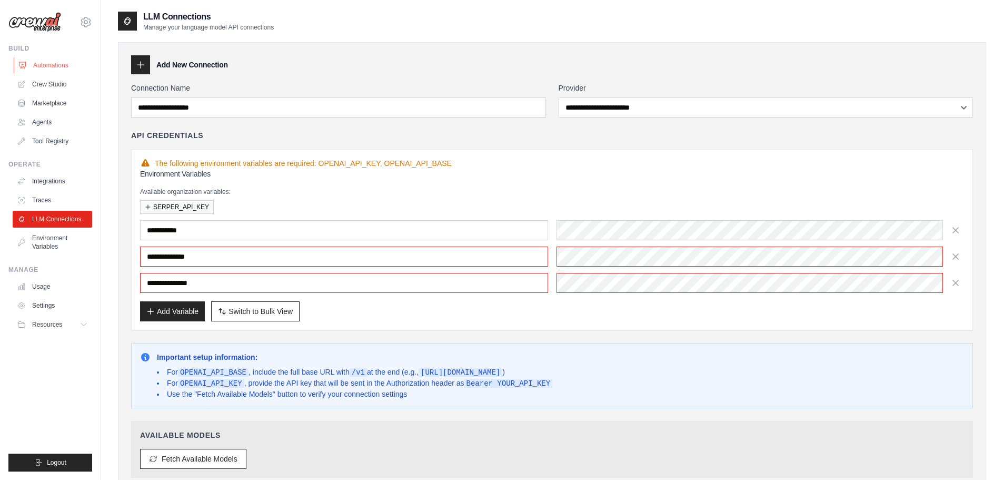
click at [62, 67] on link "Automations" at bounding box center [53, 65] width 79 height 17
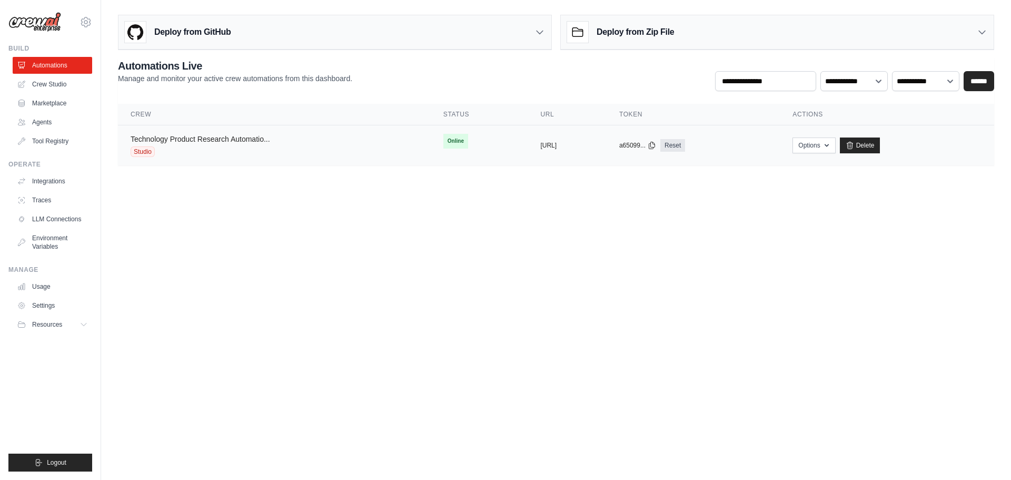
click at [243, 138] on link "Technology Product Research Automatio..." at bounding box center [201, 139] width 140 height 8
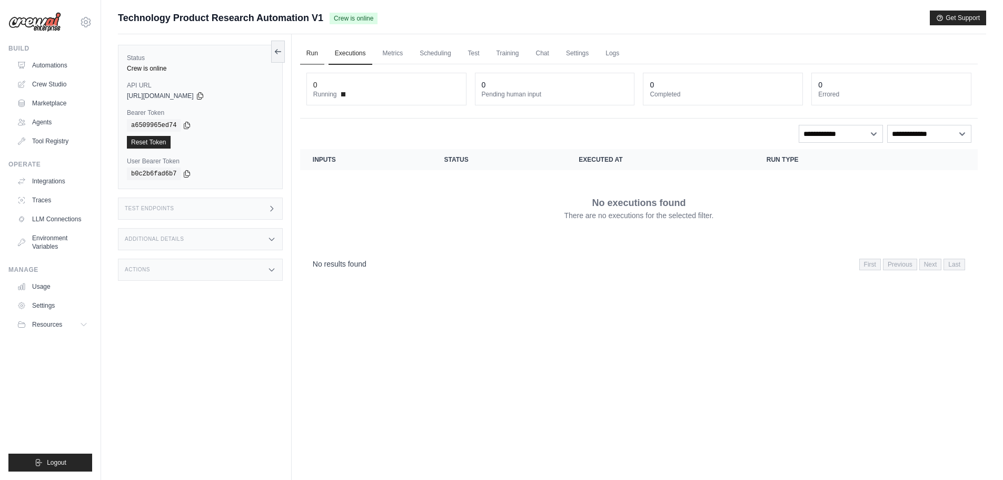
click at [320, 55] on link "Run" at bounding box center [312, 54] width 24 height 22
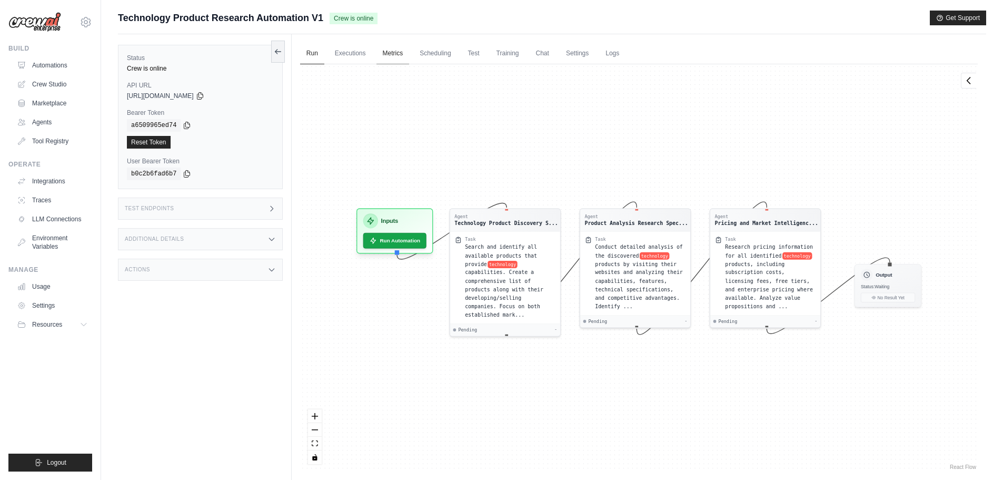
click at [388, 55] on link "Metrics" at bounding box center [392, 54] width 33 height 22
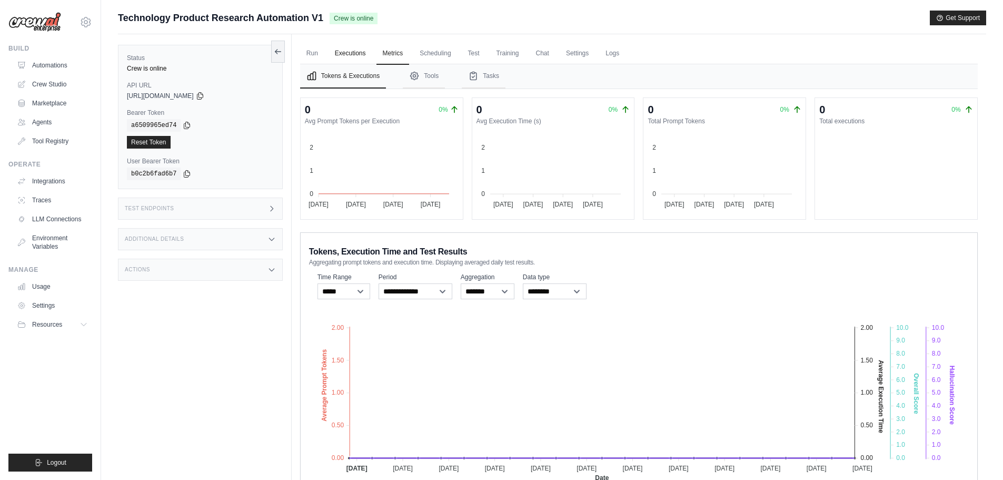
click at [345, 47] on link "Executions" at bounding box center [351, 54] width 44 height 22
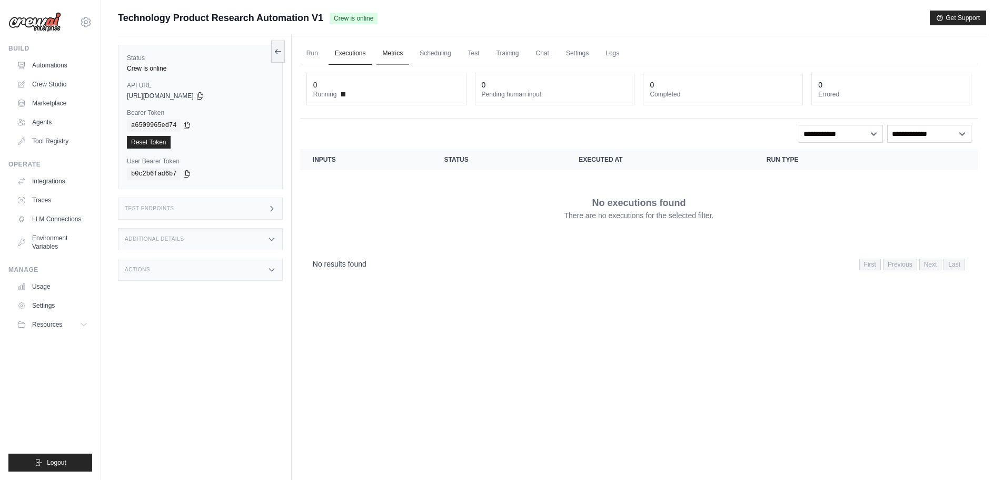
click at [398, 55] on link "Metrics" at bounding box center [392, 54] width 33 height 22
click at [438, 54] on link "Scheduling" at bounding box center [435, 54] width 44 height 22
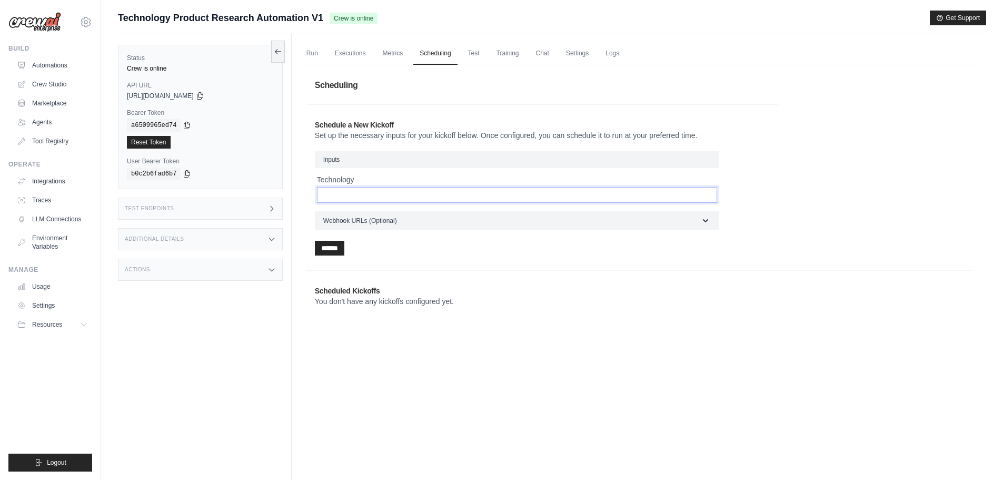
click at [485, 194] on input "Technology" at bounding box center [517, 195] width 400 height 16
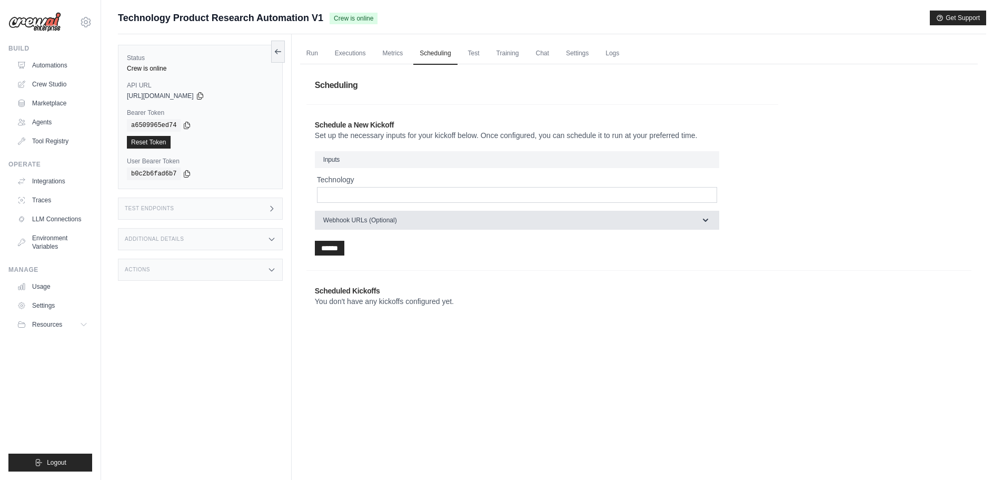
click at [463, 219] on button "Webhook URLs (Optional)" at bounding box center [517, 220] width 404 height 19
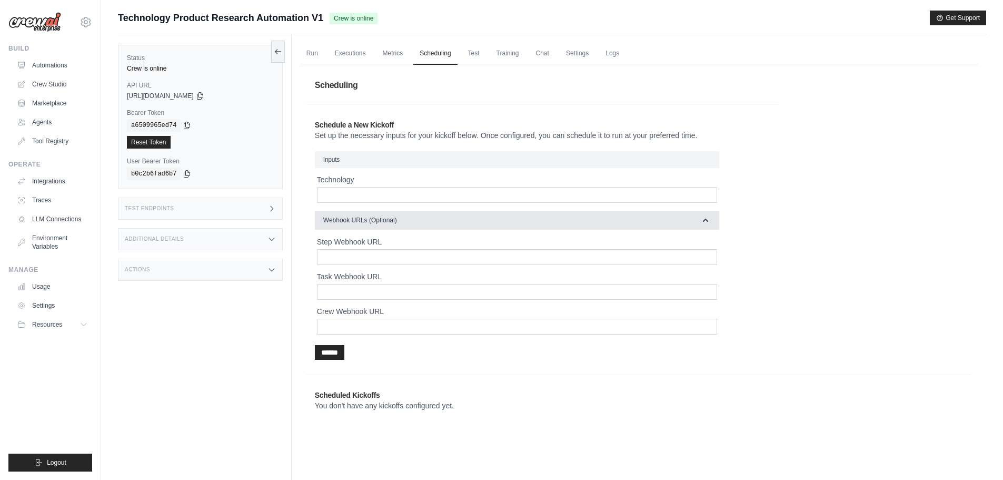
click at [463, 219] on button "Webhook URLs (Optional)" at bounding box center [517, 220] width 404 height 19
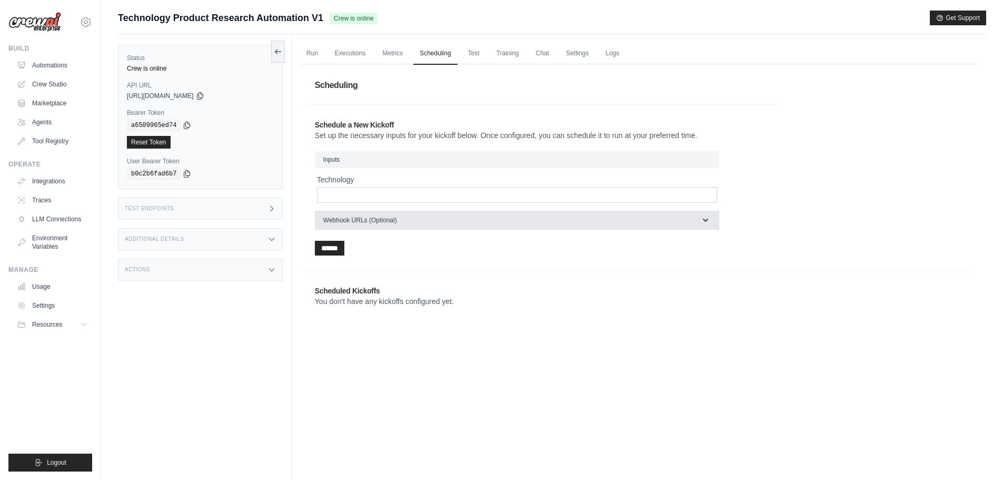
click at [463, 219] on button "Webhook URLs (Optional)" at bounding box center [517, 220] width 404 height 19
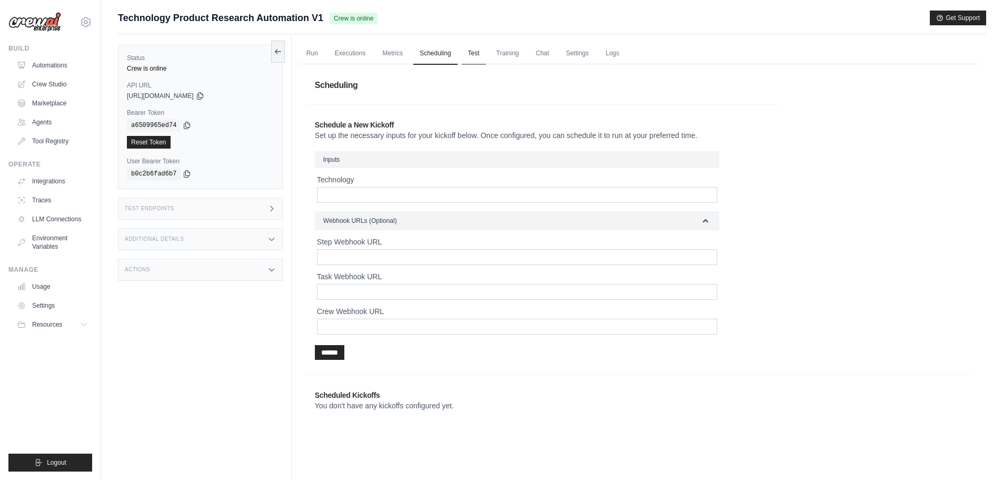
click at [472, 53] on link "Test" at bounding box center [474, 54] width 24 height 22
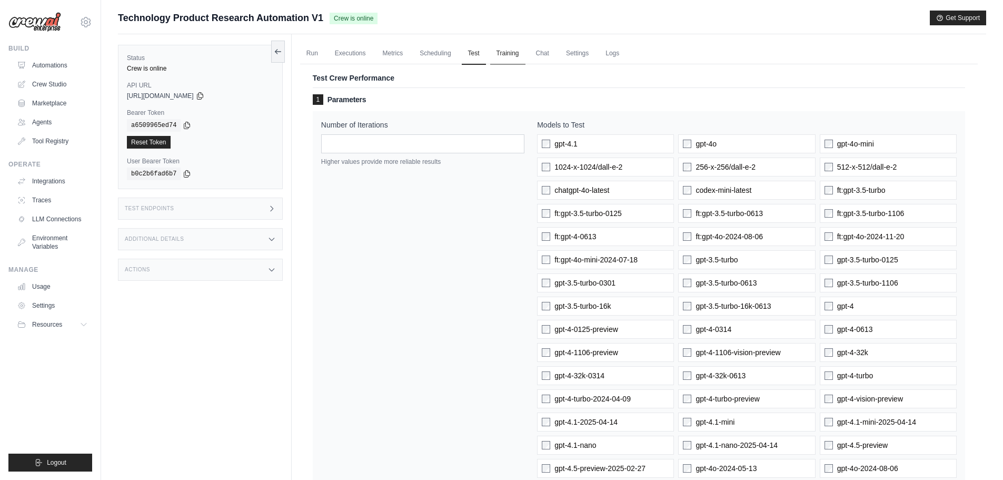
click at [498, 56] on link "Training" at bounding box center [507, 54] width 35 height 22
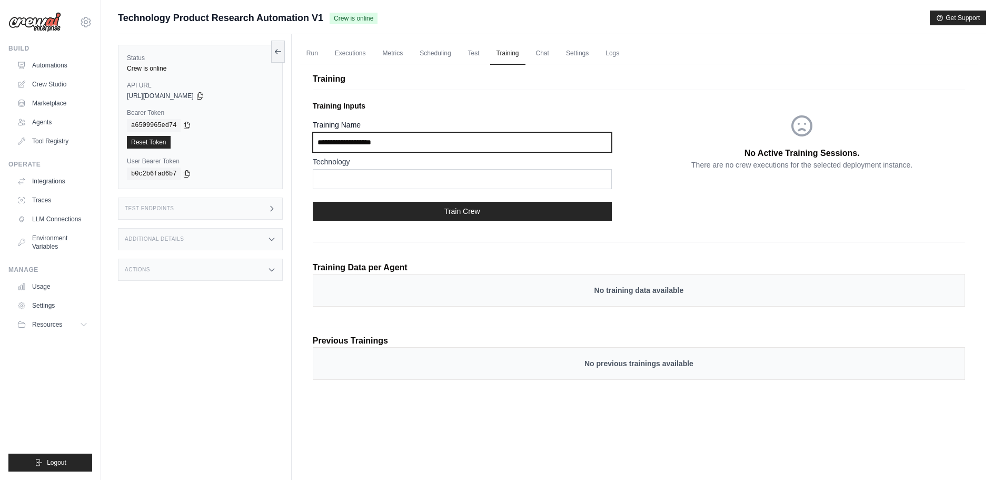
click at [450, 148] on input "Training Name" at bounding box center [462, 142] width 299 height 20
click at [658, 192] on div "No Active Training Sessions. There are no crew executions for the selected depl…" at bounding box center [802, 162] width 326 height 133
click at [656, 190] on div "No Active Training Sessions. There are no crew executions for the selected depl…" at bounding box center [802, 162] width 326 height 133
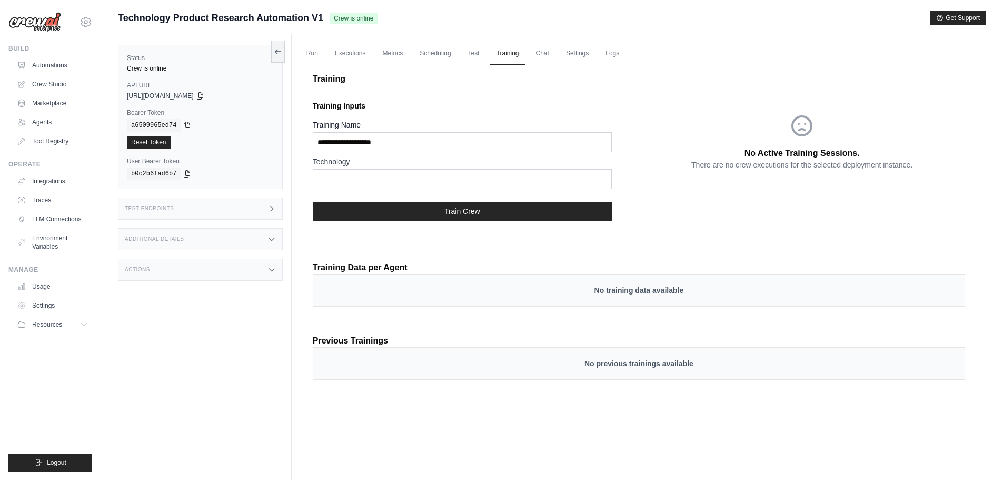
click at [656, 206] on div "No Active Training Sessions. There are no crew executions for the selected depl…" at bounding box center [802, 162] width 326 height 133
click at [675, 214] on div "No Active Training Sessions. There are no crew executions for the selected depl…" at bounding box center [802, 162] width 326 height 133
click at [543, 53] on link "Chat" at bounding box center [543, 54] width 26 height 22
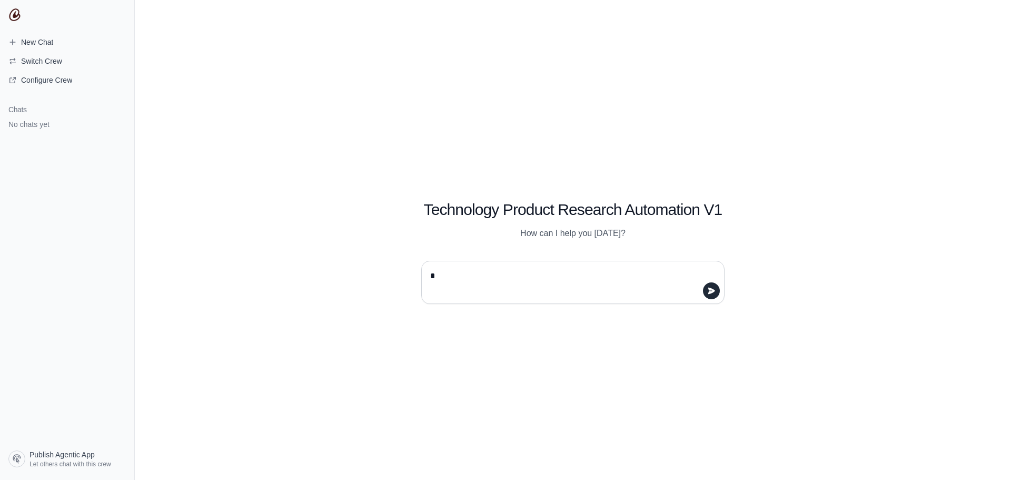
type textarea "**"
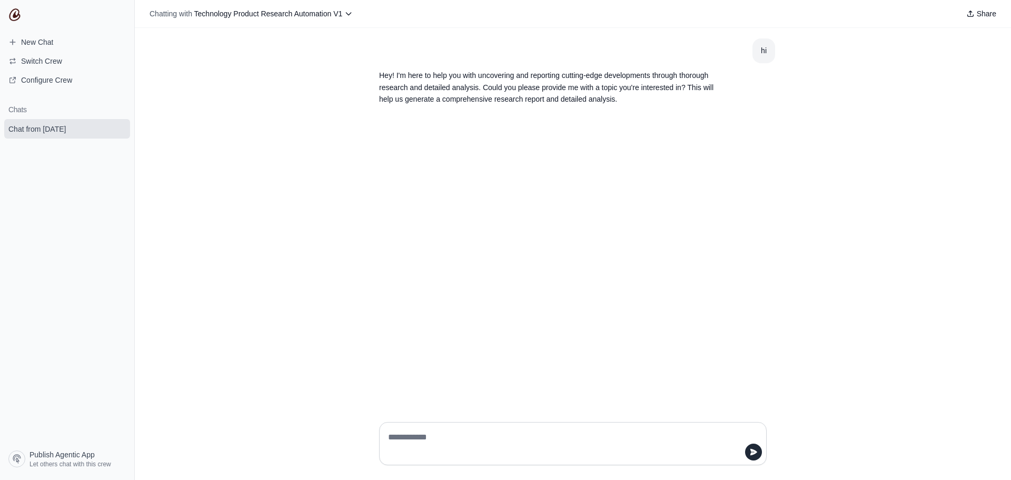
click at [462, 440] on textarea at bounding box center [569, 443] width 367 height 29
type textarea "*"
type textarea "**********"
click at [602, 266] on div "hi Hey! I'm here to help you with uncovering and reporting cutting-edge develop…" at bounding box center [573, 220] width 876 height 385
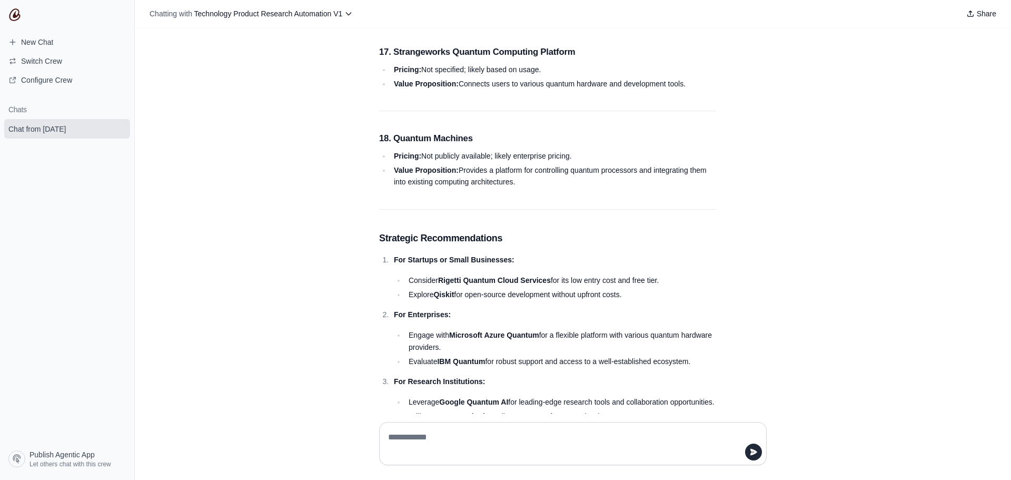
scroll to position [2095, 0]
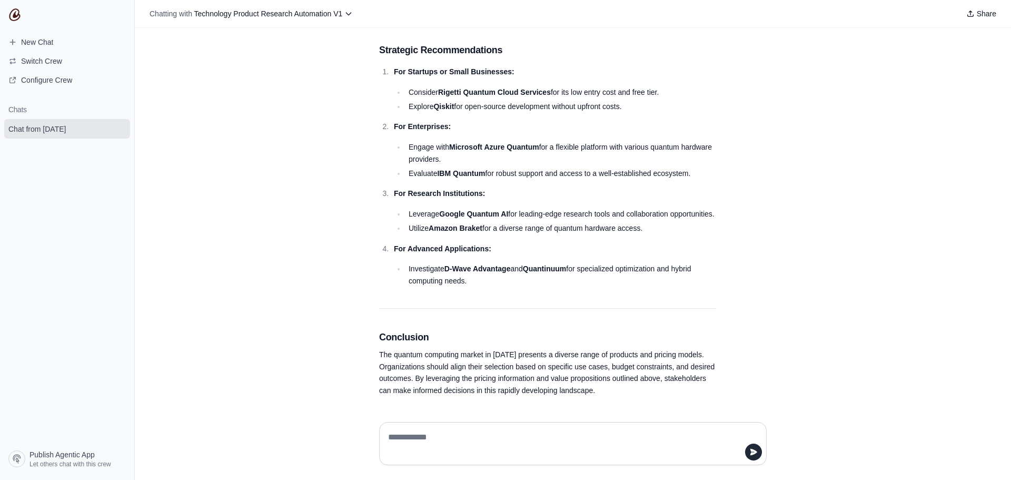
click at [462, 433] on textarea at bounding box center [573, 443] width 374 height 29
drag, startPoint x: 401, startPoint y: 470, endPoint x: 716, endPoint y: 472, distance: 314.8
click at [716, 472] on div at bounding box center [573, 443] width 404 height 60
click at [727, 472] on div at bounding box center [573, 443] width 404 height 60
drag, startPoint x: 811, startPoint y: 470, endPoint x: 818, endPoint y: 466, distance: 7.3
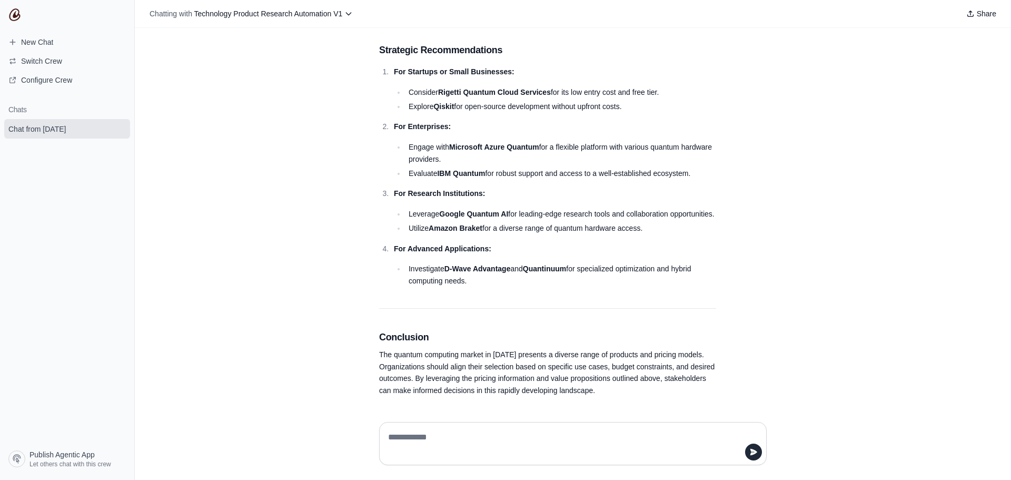
click at [811, 469] on div at bounding box center [573, 446] width 876 height 66
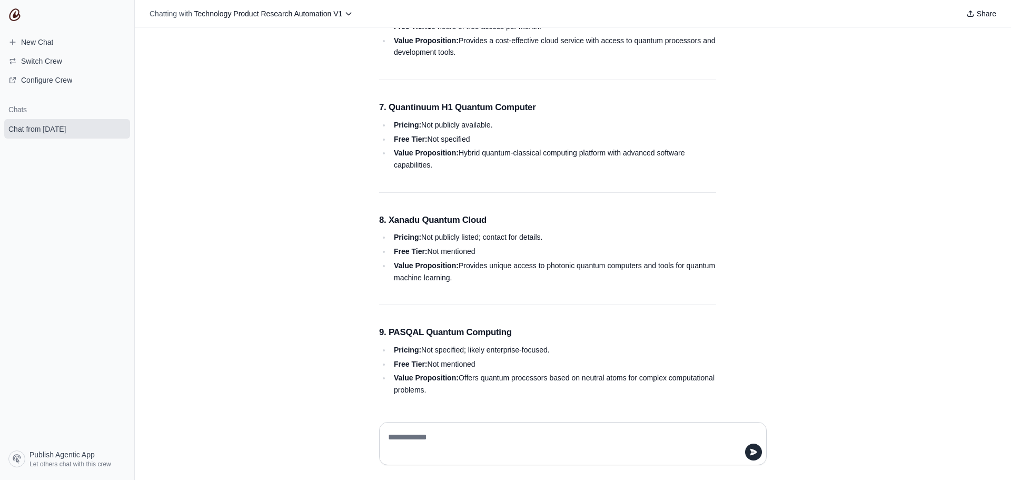
scroll to position [516, 0]
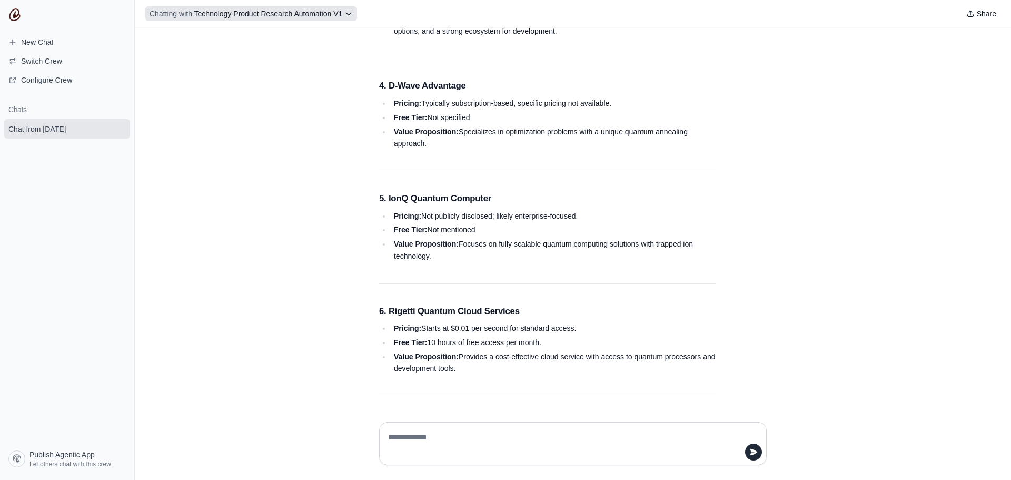
click at [350, 13] on icon at bounding box center [348, 13] width 8 height 8
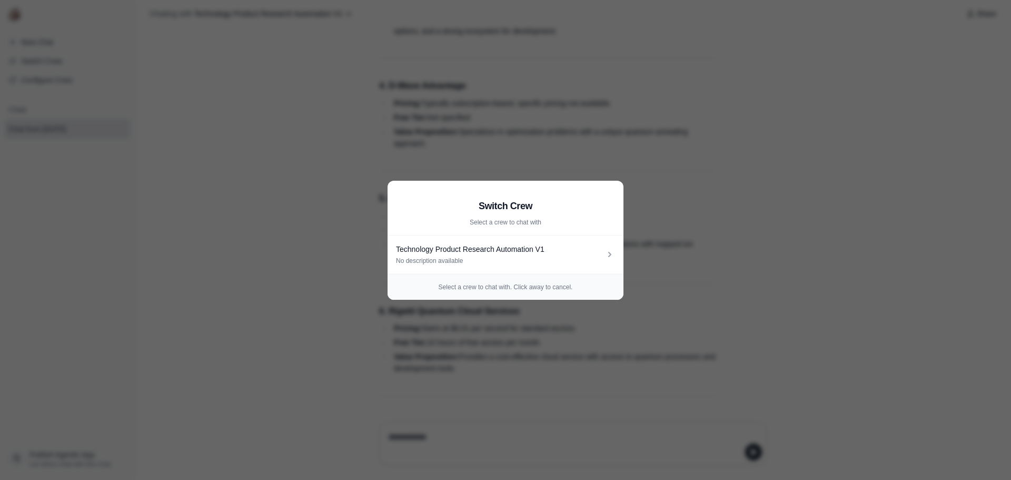
click at [642, 153] on aside "Switch Crew Select a crew to chat with Technology Product Research Automation V…" at bounding box center [505, 240] width 1011 height 480
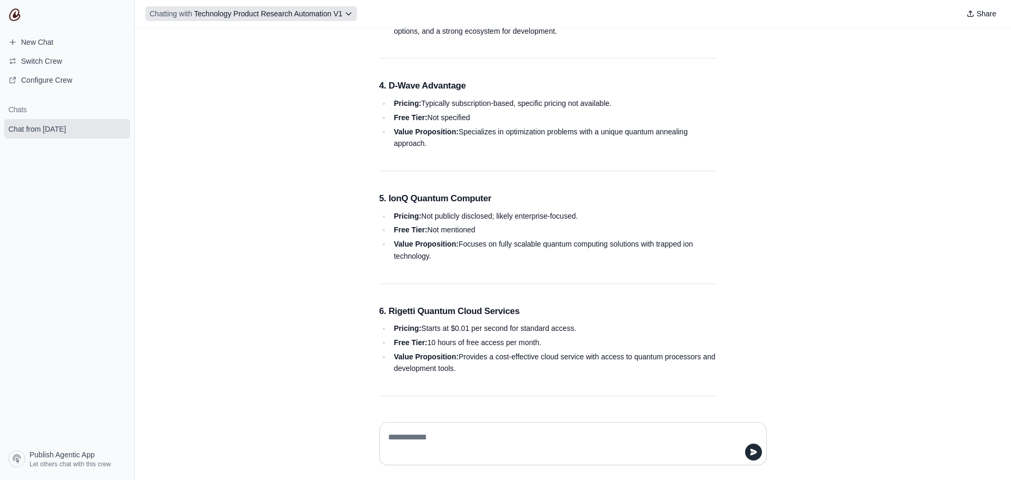
click at [351, 13] on icon at bounding box center [348, 14] width 5 height 3
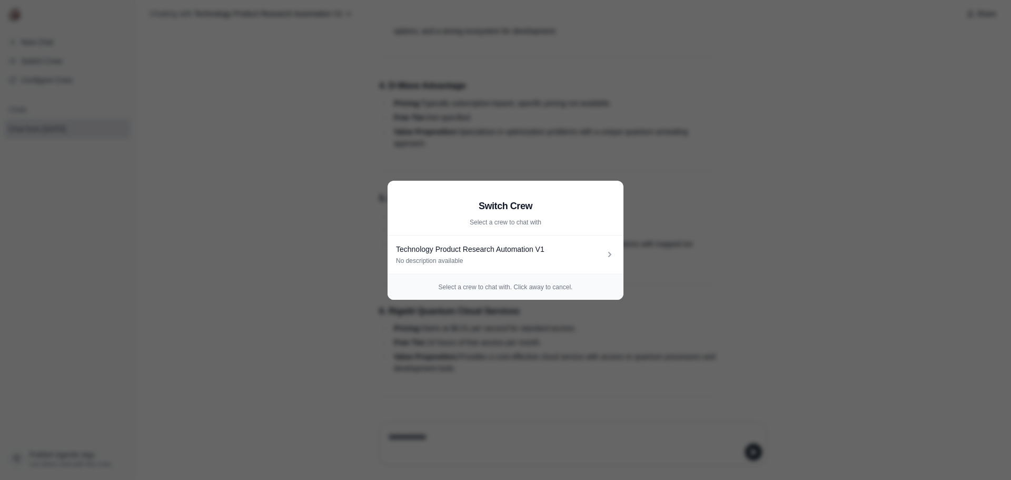
click at [394, 11] on aside "Switch Crew Select a crew to chat with Technology Product Research Automation V…" at bounding box center [505, 240] width 1011 height 480
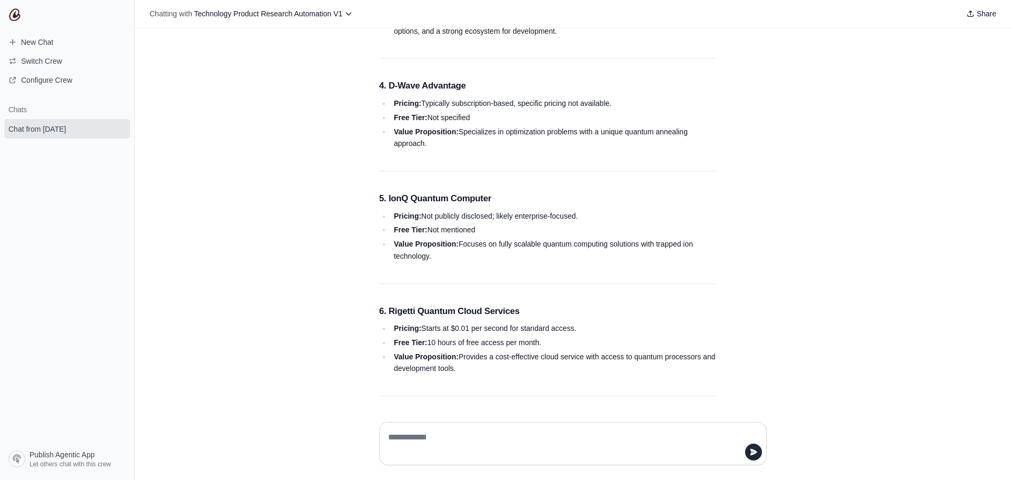
click at [394, 11] on div "Share" at bounding box center [678, 13] width 643 height 15
click at [850, 84] on div "hi Hey! I'm here to help you with uncovering and reporting cutting-edge develop…" at bounding box center [573, 220] width 876 height 385
